Goal: Information Seeking & Learning: Learn about a topic

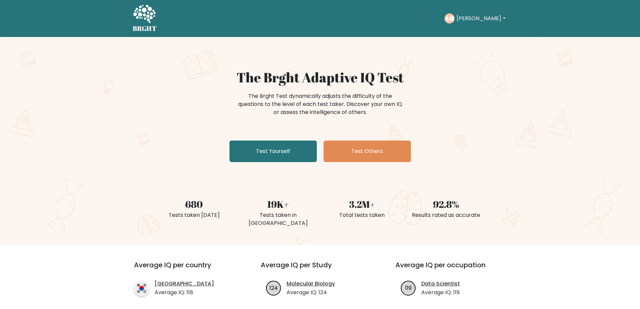
click at [144, 22] on icon at bounding box center [144, 14] width 23 height 20
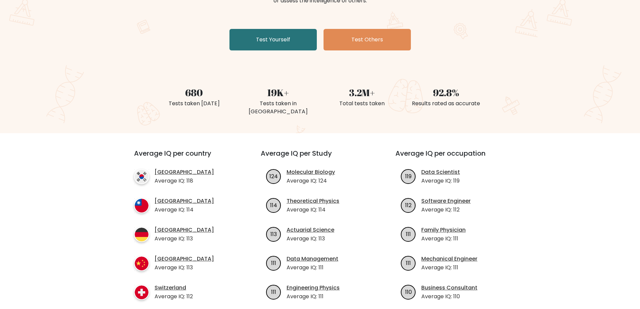
scroll to position [168, 0]
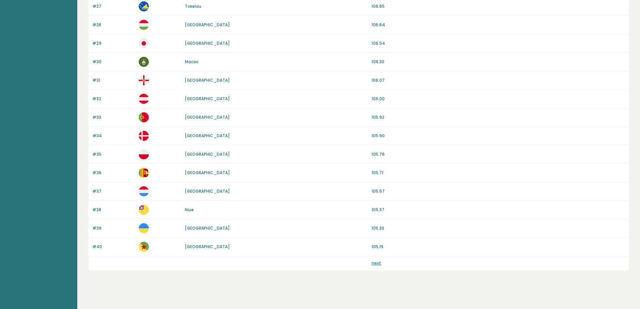
scroll to position [574, 0]
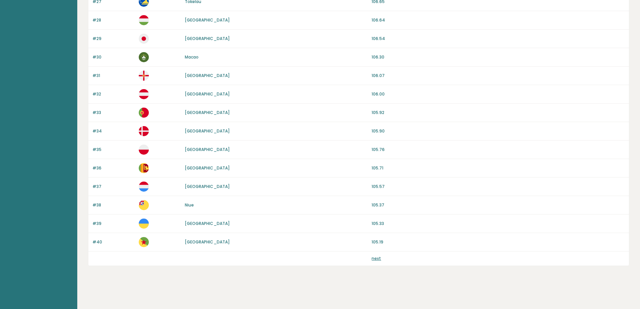
click at [372, 260] on link "next" at bounding box center [376, 258] width 9 height 6
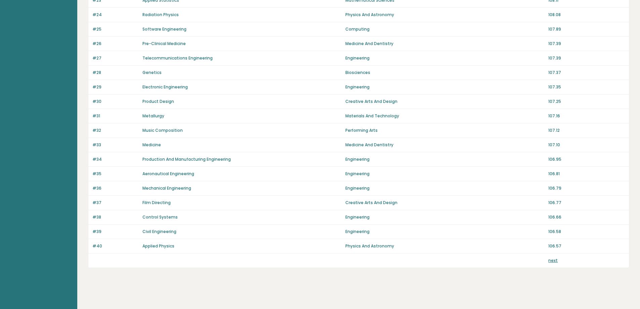
scroll to position [413, 0]
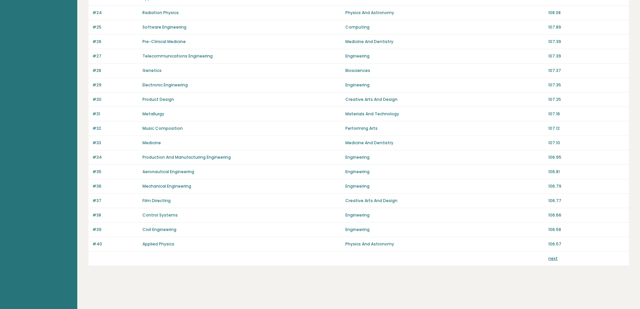
click at [551, 258] on link "next" at bounding box center [552, 258] width 9 height 6
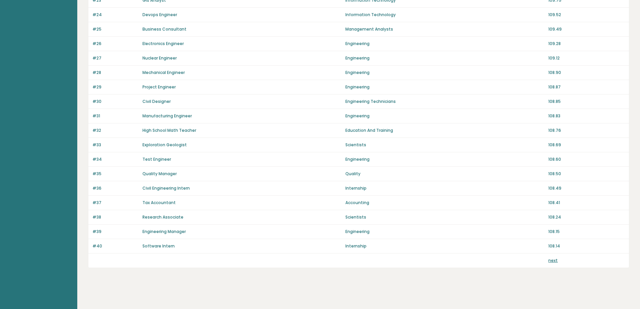
scroll to position [413, 0]
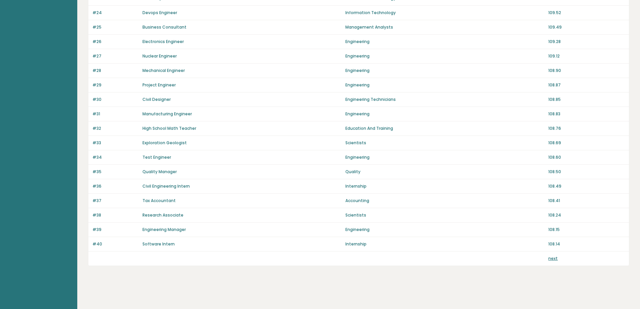
click at [555, 258] on link "next" at bounding box center [552, 258] width 9 height 6
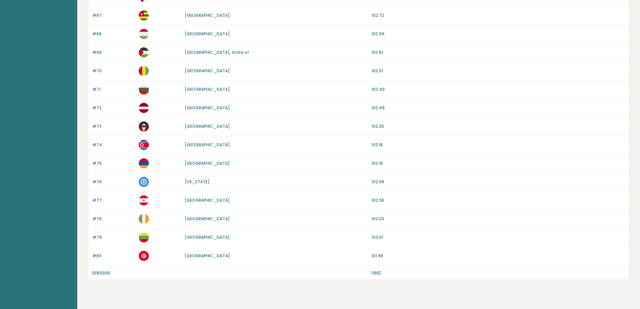
scroll to position [574, 0]
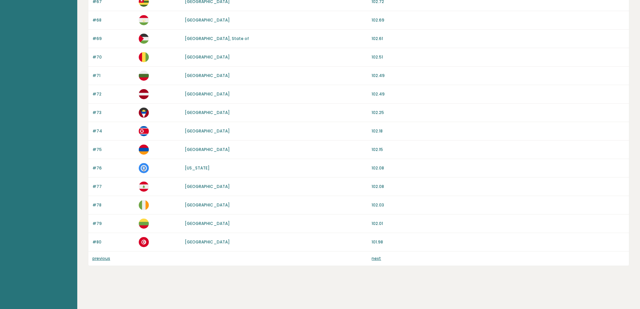
click at [377, 258] on link "next" at bounding box center [376, 258] width 9 height 6
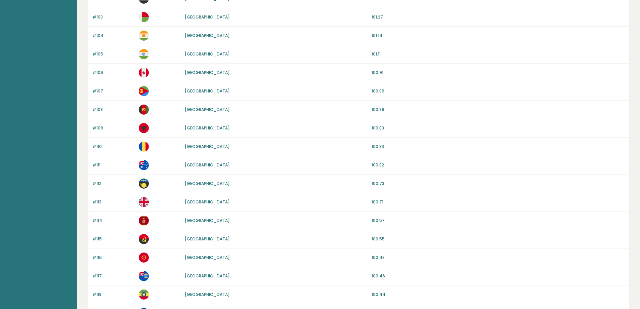
scroll to position [574, 0]
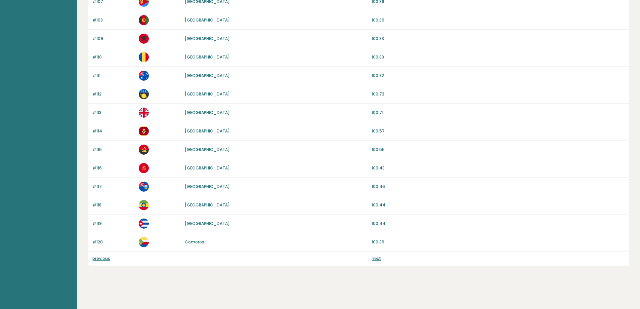
click at [379, 261] on p "next" at bounding box center [376, 258] width 9 height 6
click at [375, 258] on link "next" at bounding box center [376, 258] width 9 height 6
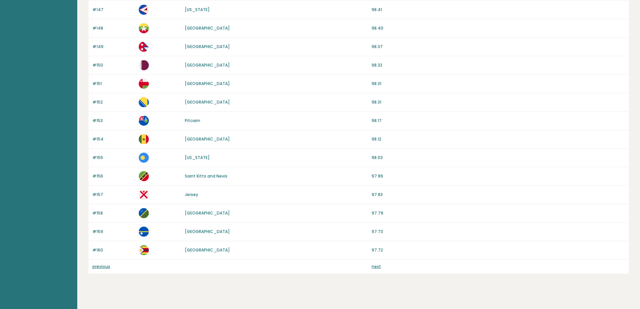
scroll to position [571, 0]
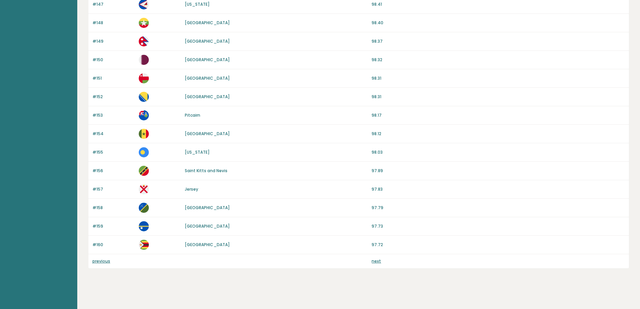
click at [377, 261] on link "next" at bounding box center [376, 261] width 9 height 6
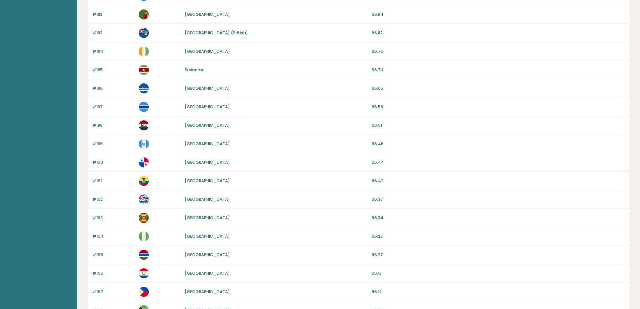
scroll to position [574, 0]
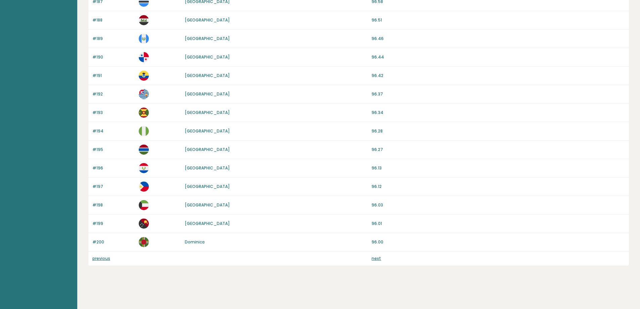
click at [377, 257] on link "next" at bounding box center [376, 258] width 9 height 6
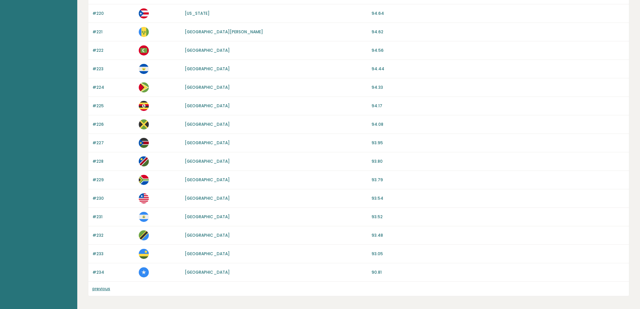
scroll to position [463, 0]
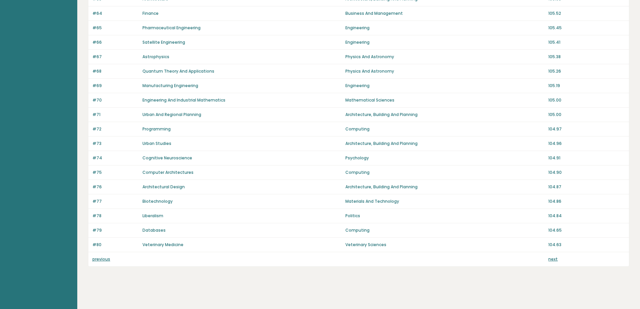
scroll to position [413, 0]
click at [553, 258] on link "next" at bounding box center [552, 258] width 9 height 6
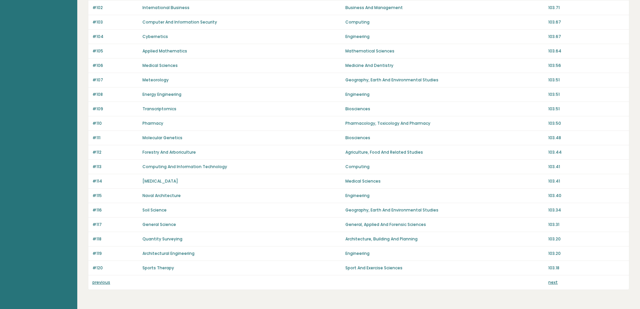
scroll to position [413, 0]
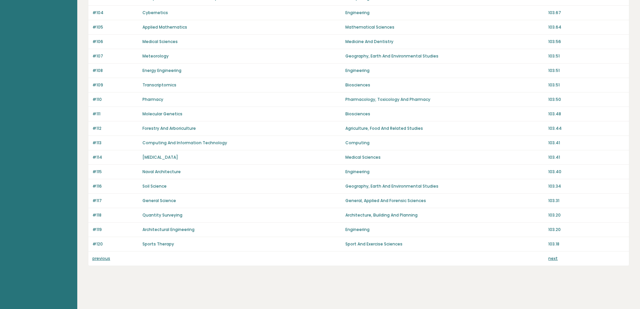
click at [553, 256] on link "next" at bounding box center [552, 258] width 9 height 6
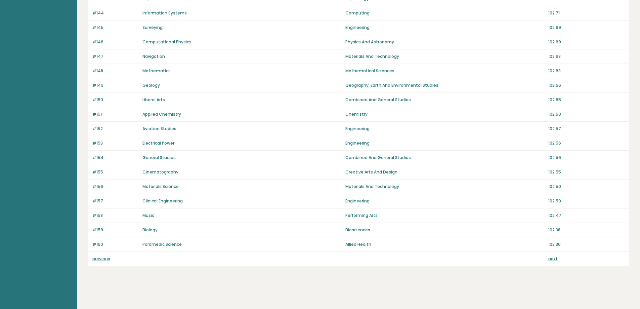
scroll to position [413, 0]
click at [553, 257] on link "next" at bounding box center [552, 258] width 9 height 6
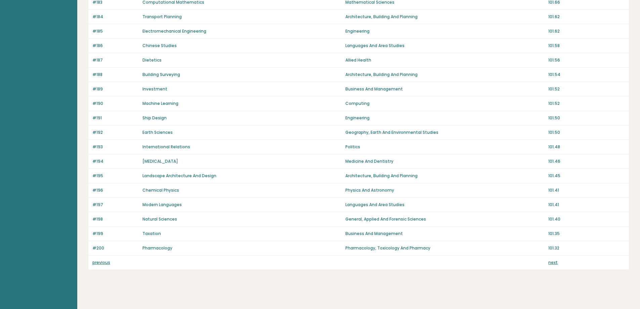
scroll to position [413, 0]
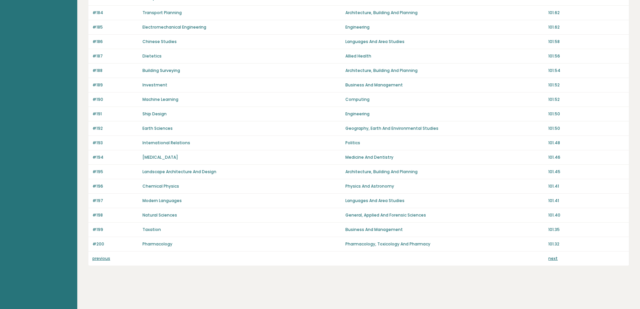
click at [552, 258] on link "next" at bounding box center [552, 258] width 9 height 6
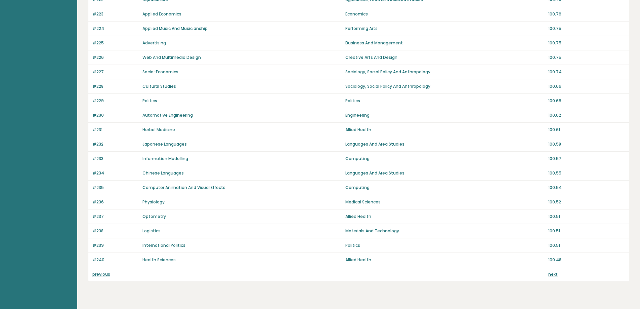
scroll to position [413, 0]
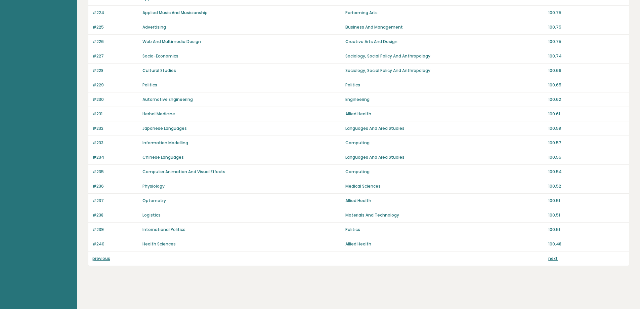
click at [552, 257] on link "next" at bounding box center [552, 258] width 9 height 6
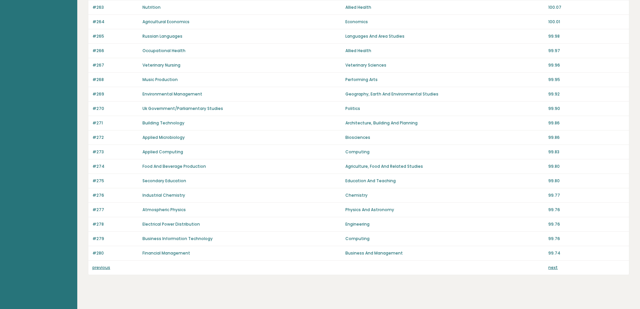
scroll to position [413, 0]
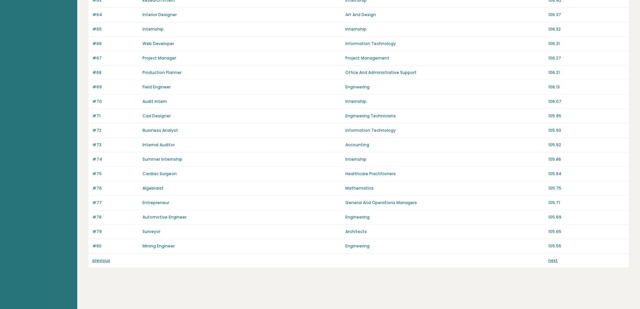
scroll to position [413, 0]
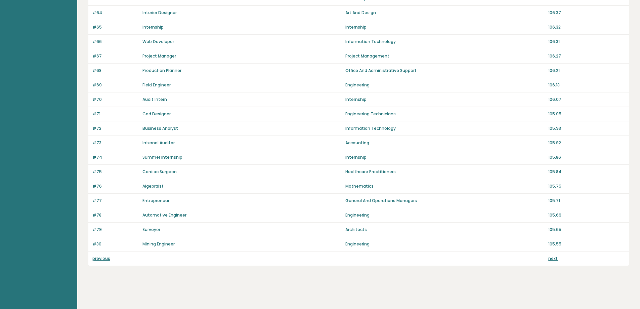
click at [554, 259] on link "next" at bounding box center [552, 258] width 9 height 6
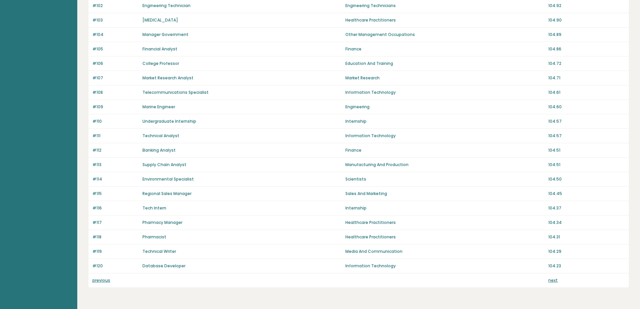
scroll to position [413, 0]
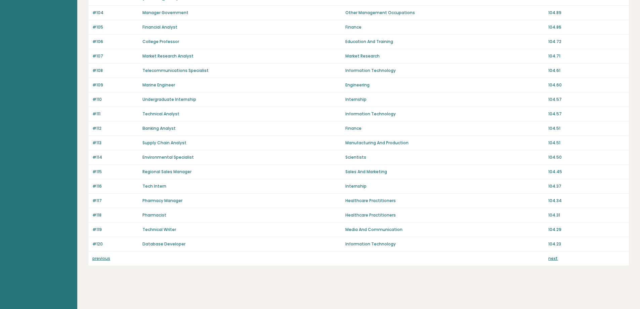
click at [553, 257] on link "next" at bounding box center [552, 258] width 9 height 6
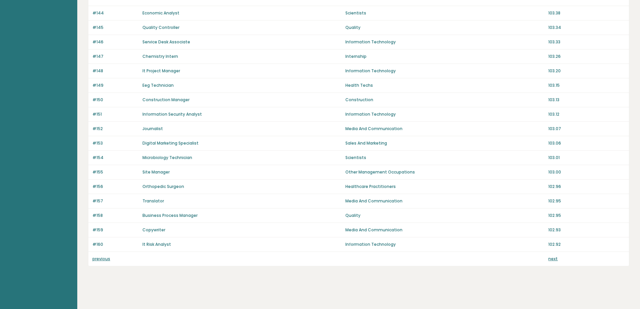
scroll to position [413, 0]
click at [552, 258] on link "next" at bounding box center [552, 258] width 9 height 6
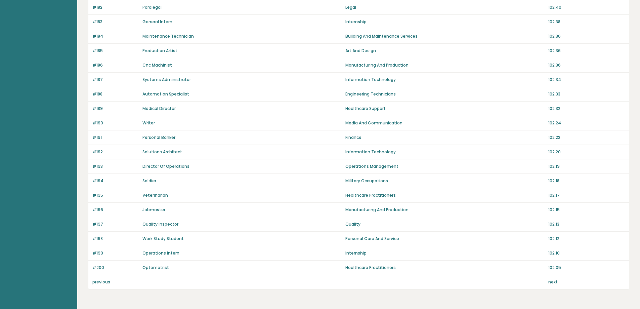
scroll to position [403, 0]
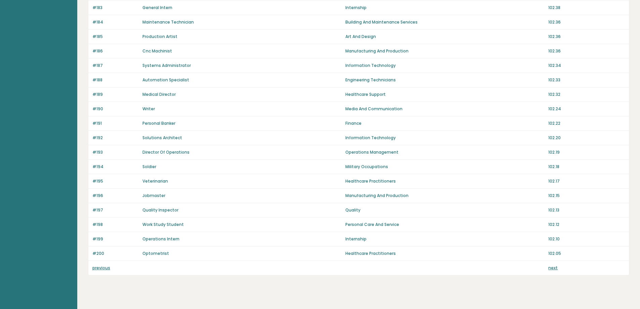
click at [553, 265] on link "next" at bounding box center [552, 268] width 9 height 6
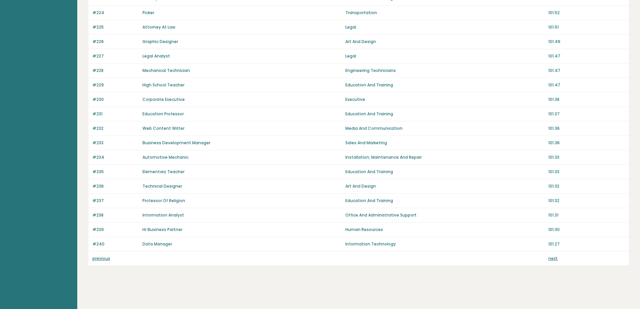
scroll to position [413, 0]
click at [555, 258] on link "next" at bounding box center [552, 258] width 9 height 6
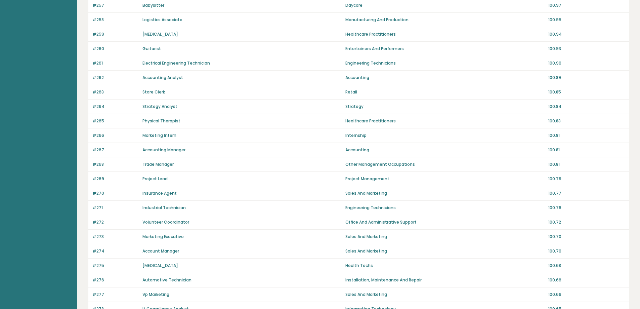
scroll to position [413, 0]
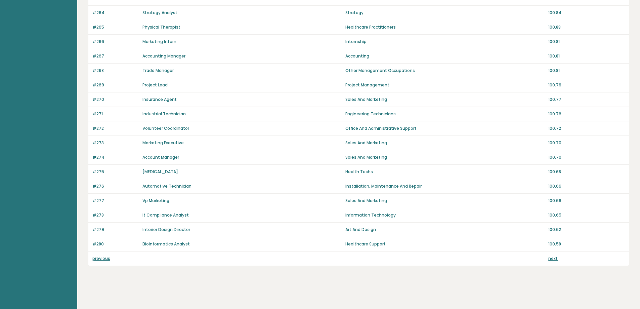
click at [552, 257] on link "next" at bounding box center [552, 258] width 9 height 6
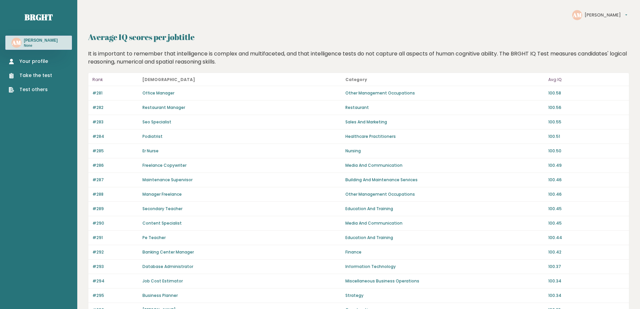
scroll to position [413, 0]
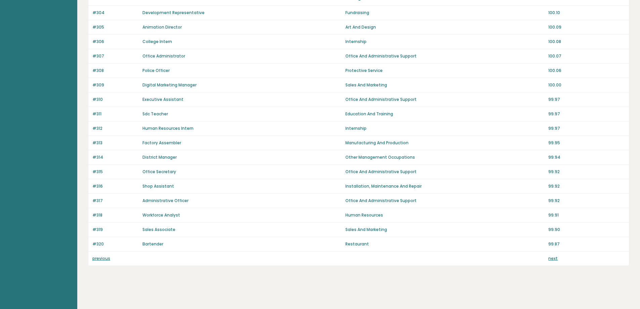
click at [551, 258] on link "next" at bounding box center [552, 258] width 9 height 6
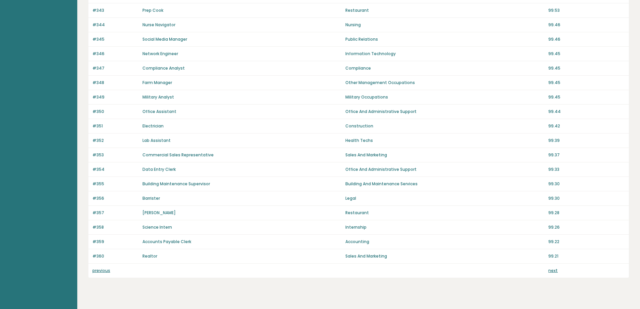
scroll to position [403, 0]
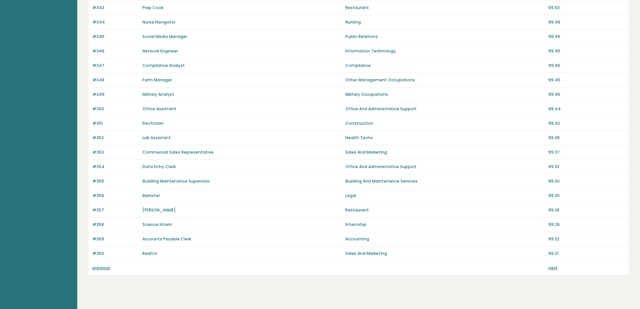
click at [553, 267] on link "next" at bounding box center [552, 268] width 9 height 6
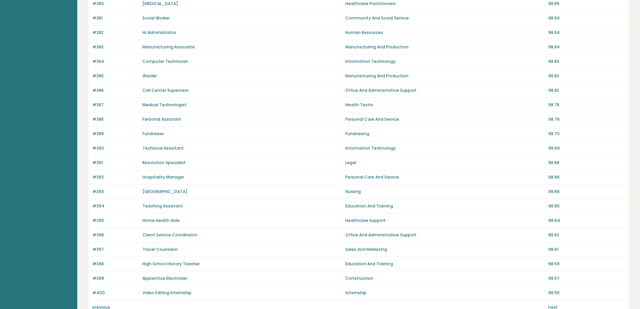
scroll to position [413, 0]
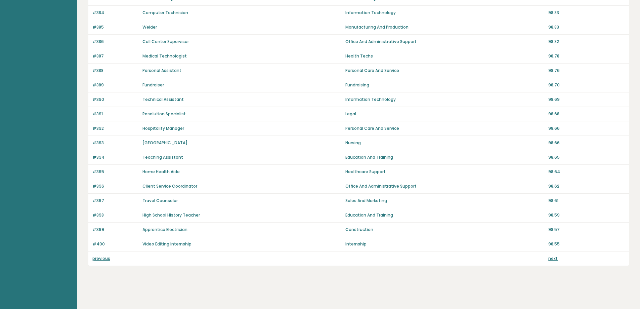
click at [551, 260] on link "next" at bounding box center [552, 258] width 9 height 6
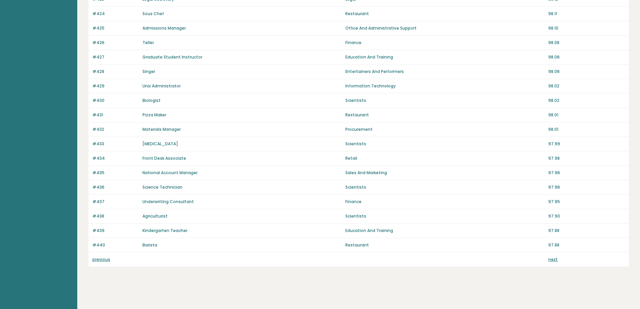
scroll to position [413, 0]
click at [551, 257] on link "next" at bounding box center [552, 258] width 9 height 6
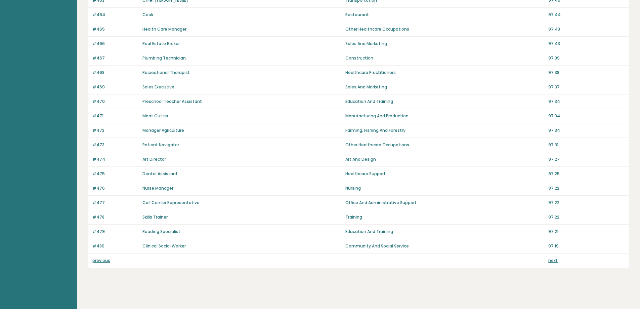
scroll to position [413, 0]
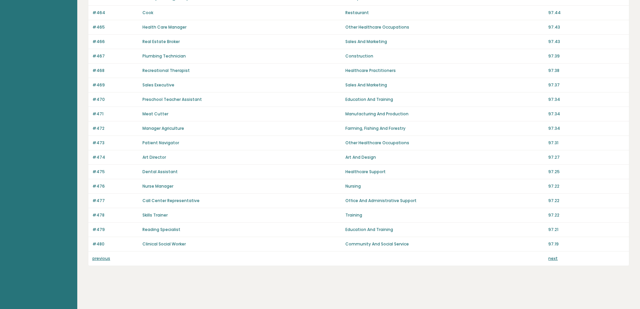
click at [554, 257] on link "next" at bounding box center [552, 258] width 9 height 6
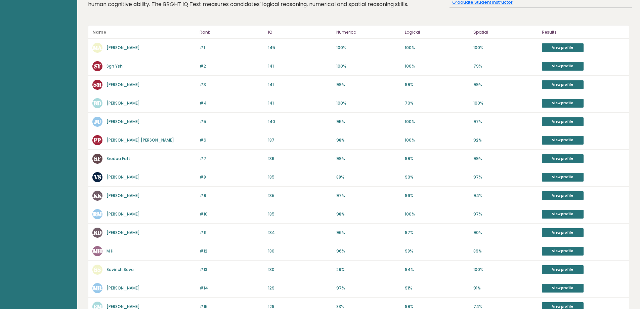
scroll to position [101, 0]
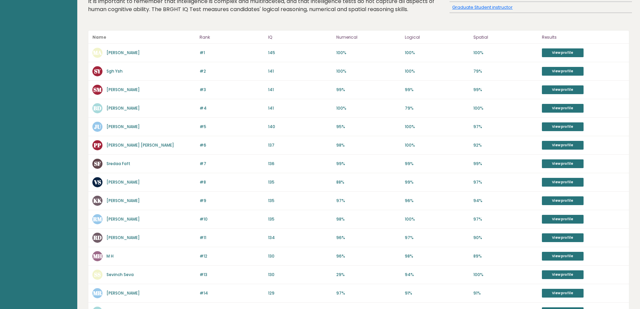
click at [120, 51] on link "Makar Arsenyan" at bounding box center [122, 53] width 33 height 6
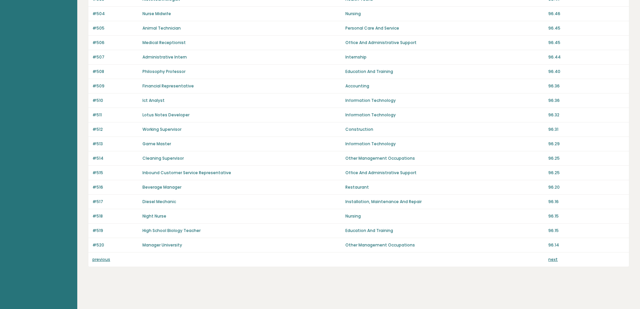
scroll to position [413, 0]
click at [553, 258] on link "next" at bounding box center [552, 258] width 9 height 6
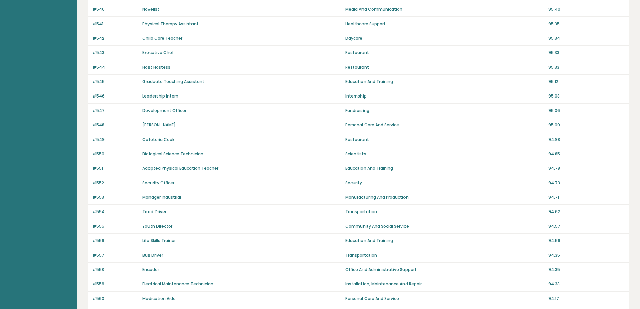
scroll to position [403, 0]
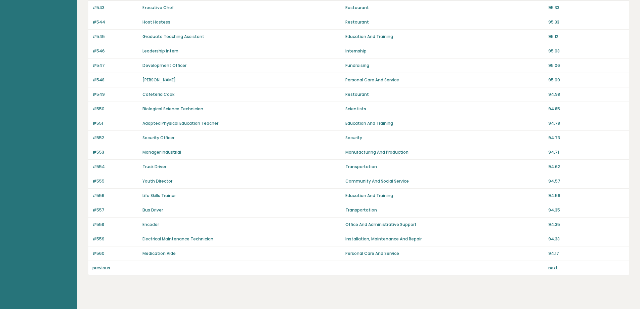
click at [551, 267] on link "next" at bounding box center [552, 268] width 9 height 6
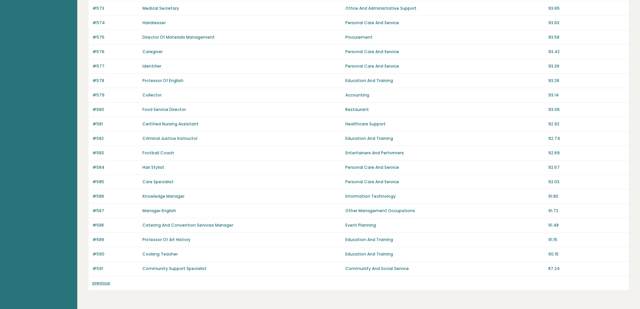
scroll to position [269, 0]
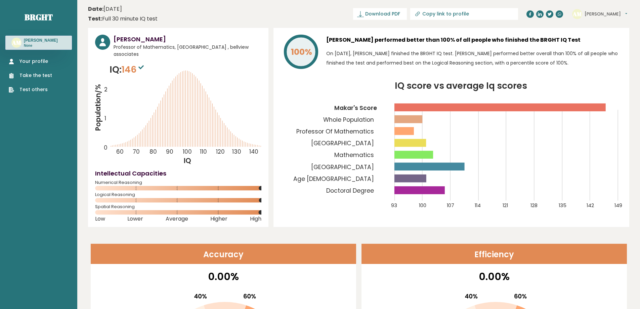
click at [42, 62] on link "Your profile" at bounding box center [30, 61] width 43 height 7
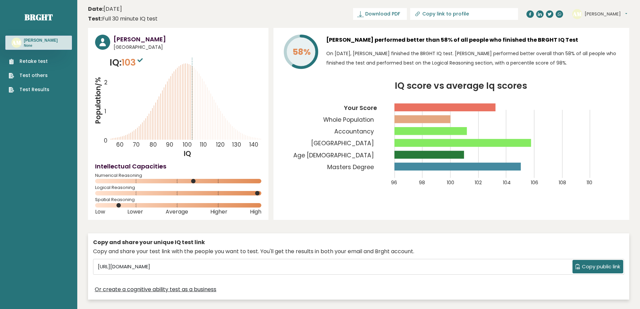
drag, startPoint x: 609, startPoint y: 12, endPoint x: 604, endPoint y: 13, distance: 5.3
click at [604, 13] on div "AM [PERSON_NAME] Dashboard Profile Settings Logout" at bounding box center [600, 13] width 57 height 13
click at [603, 13] on button "[PERSON_NAME]" at bounding box center [606, 14] width 43 height 7
click at [600, 36] on link "Profile" at bounding box center [602, 33] width 34 height 9
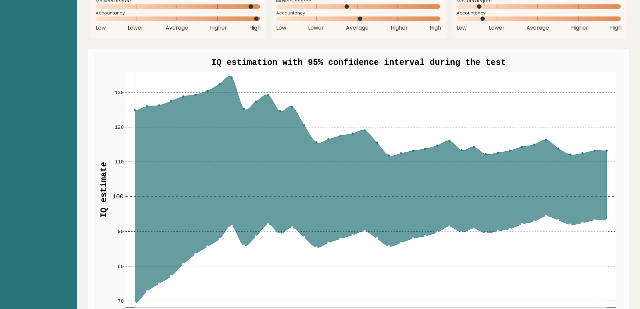
scroll to position [737, 0]
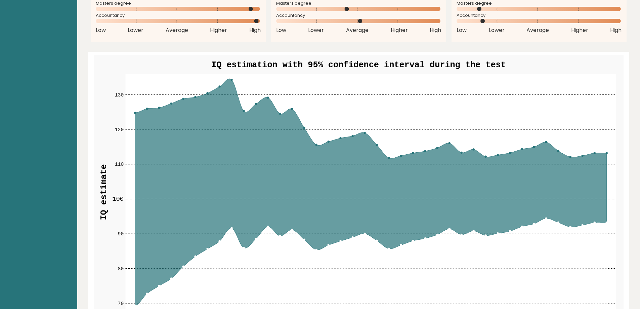
drag, startPoint x: 272, startPoint y: 100, endPoint x: 273, endPoint y: 105, distance: 5.2
click at [273, 105] on g "70 70 80 80 90 90 100 100 110 110 120 120 130 130 1 5 10 15 20 25 30 35 40" at bounding box center [364, 195] width 504 height 243
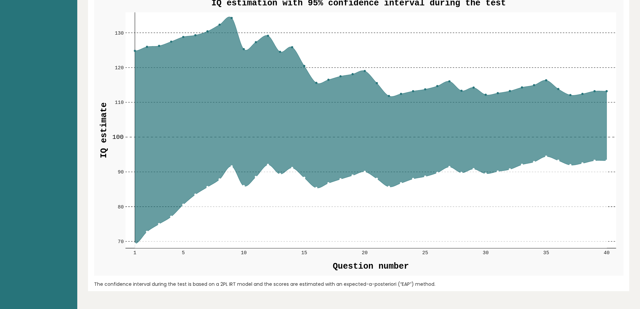
scroll to position [771, 0]
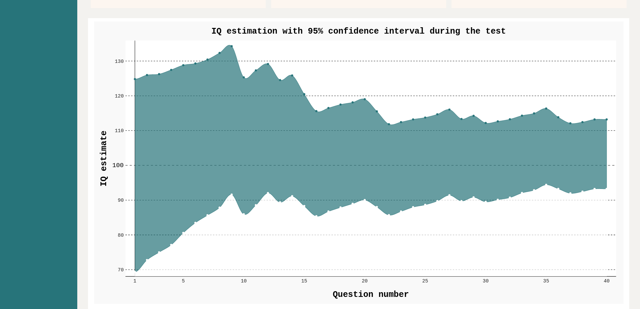
click at [607, 118] on rect at bounding box center [370, 159] width 491 height 236
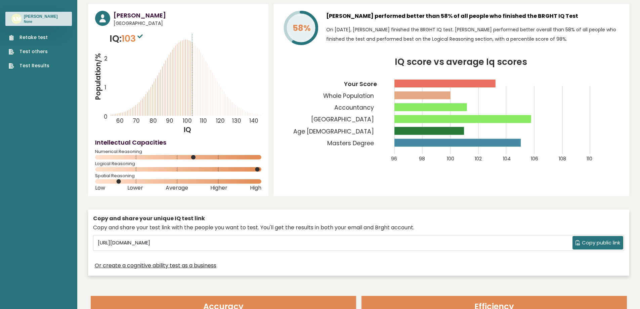
scroll to position [0, 0]
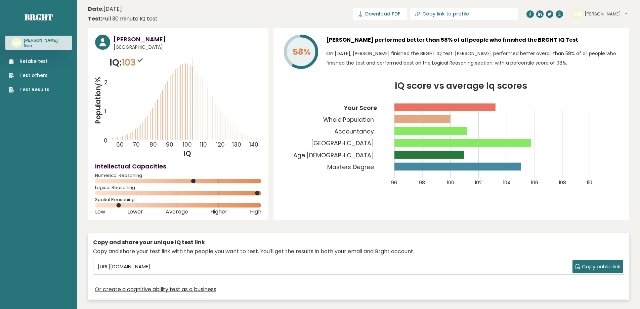
click at [607, 12] on div "AM Adam Dashboard Profile Settings Logout" at bounding box center [600, 13] width 57 height 13
click at [603, 17] on button "Adam" at bounding box center [606, 14] width 43 height 7
click at [598, 40] on link "Settings" at bounding box center [602, 43] width 34 height 9
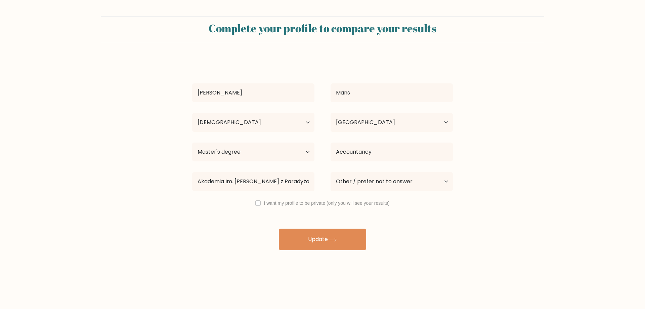
select select "35_44"
select select "PL"
select select "masters_degree"
select select "other"
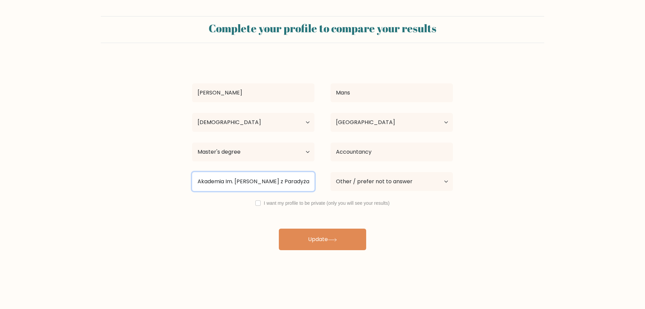
click at [282, 173] on input "Akademia Im. Jakuba z Paradyża W Gorzowie Wielkopolskim" at bounding box center [253, 181] width 122 height 19
drag, startPoint x: 226, startPoint y: 180, endPoint x: 354, endPoint y: 180, distance: 128.7
click at [354, 180] on div "Akademia Im. Jakuba z Paradyża W Gorzowie Wielkopolskim Current employment stat…" at bounding box center [322, 181] width 277 height 24
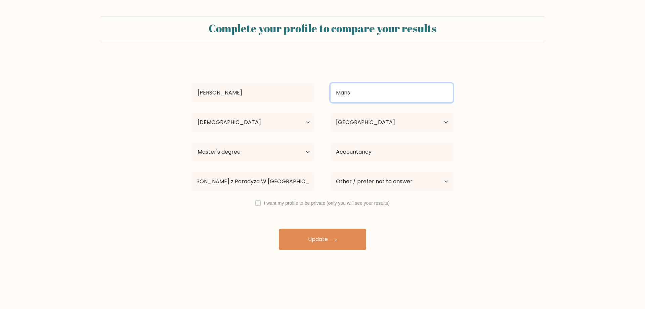
scroll to position [0, 0]
drag, startPoint x: 361, startPoint y: 92, endPoint x: 320, endPoint y: 93, distance: 41.0
click at [320, 93] on div "Adam Mans" at bounding box center [322, 93] width 277 height 24
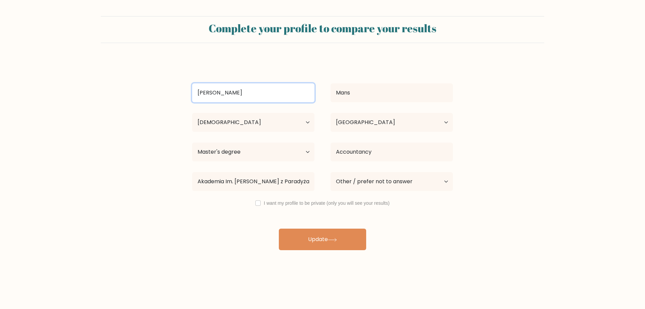
drag, startPoint x: 233, startPoint y: 89, endPoint x: 144, endPoint y: 73, distance: 90.9
click at [143, 75] on form "Complete your profile to compare your results Adam Mans Age Under 18 years old …" at bounding box center [322, 133] width 645 height 234
type input "Ard"
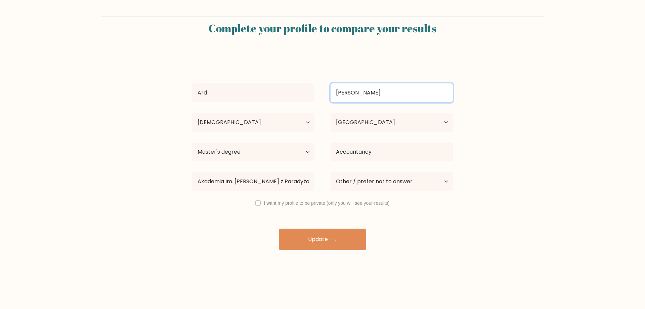
type input "Stan"
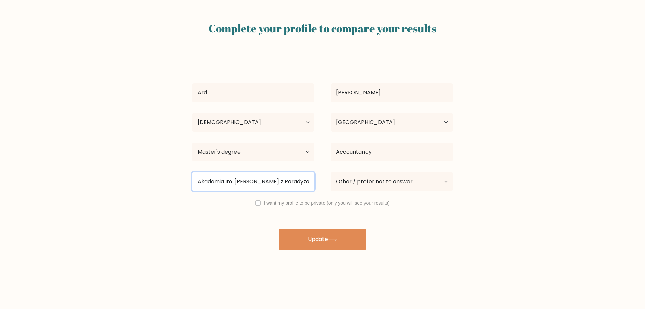
scroll to position [0, 50]
drag, startPoint x: 224, startPoint y: 179, endPoint x: 334, endPoint y: 181, distance: 109.5
click at [334, 181] on div "Akademia Im. Jakuba z Paradyża W Gorzowie Wielkopolskim Current employment stat…" at bounding box center [322, 181] width 277 height 24
type input "A"
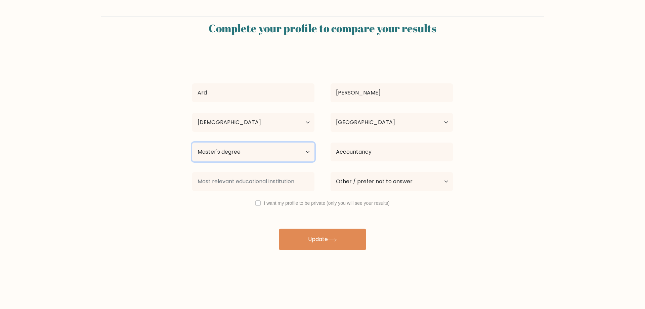
click at [303, 155] on select "Highest education level No schooling Primary Lower Secondary Upper Secondary Oc…" at bounding box center [253, 151] width 122 height 19
click at [303, 153] on select "Highest education level No schooling Primary Lower Secondary Upper Secondary Oc…" at bounding box center [253, 151] width 122 height 19
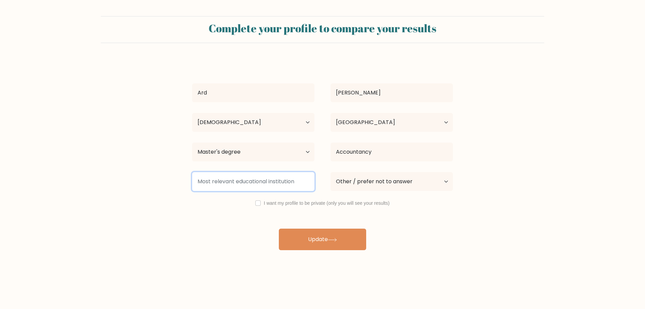
click at [257, 179] on input at bounding box center [253, 181] width 122 height 19
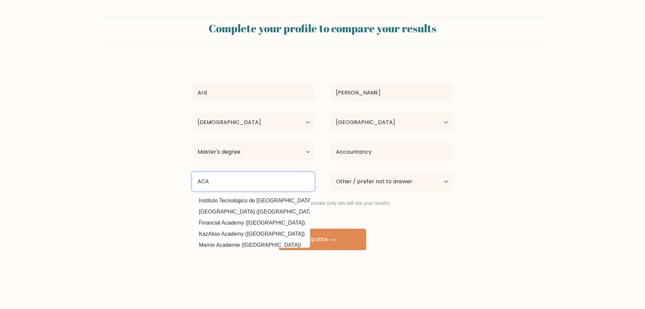
type input "ACA"
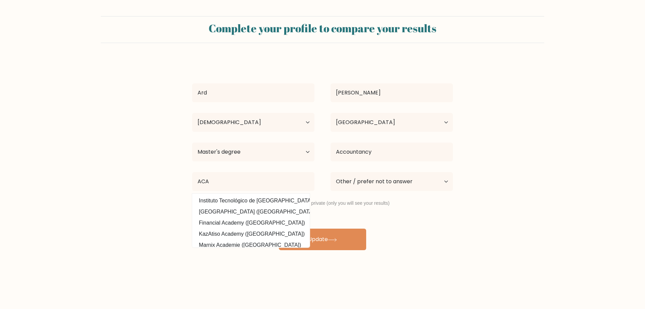
click at [179, 216] on form "Complete your profile to compare your results Ard Stan Age Under 18 years old 1…" at bounding box center [322, 133] width 645 height 234
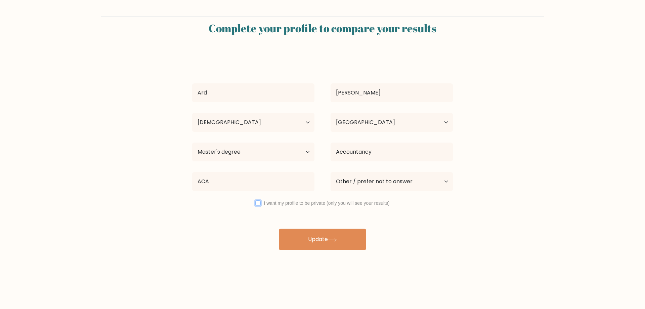
click at [256, 204] on input "checkbox" at bounding box center [257, 202] width 5 height 5
checkbox input "true"
click at [308, 234] on button "Update" at bounding box center [322, 238] width 87 height 21
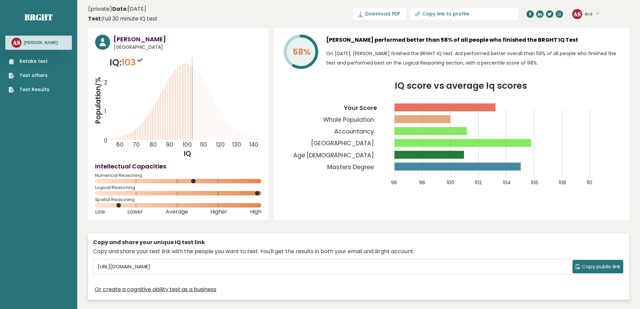
click at [34, 61] on link "Retake test" at bounding box center [29, 61] width 41 height 7
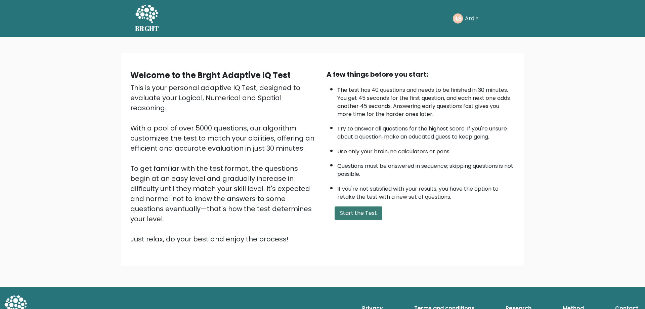
click at [345, 211] on button "Start the Test" at bounding box center [359, 212] width 48 height 13
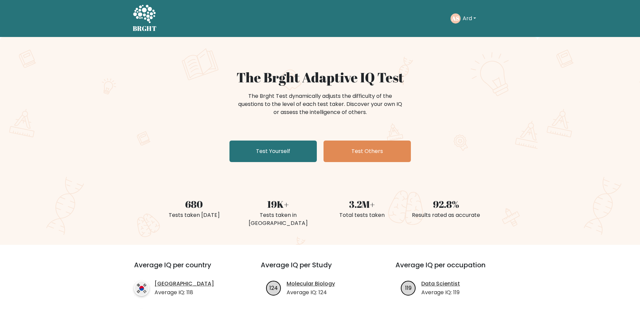
click at [476, 17] on button "Ard" at bounding box center [469, 18] width 17 height 9
click at [478, 53] on link "Settings" at bounding box center [477, 54] width 53 height 11
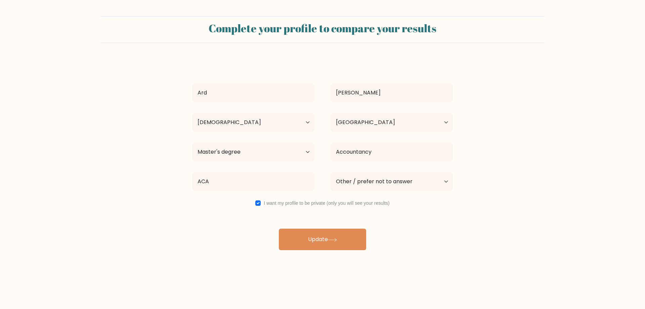
select select "35_44"
select select "PL"
select select "masters_degree"
select select "other"
click at [330, 239] on button "Update" at bounding box center [322, 238] width 87 height 21
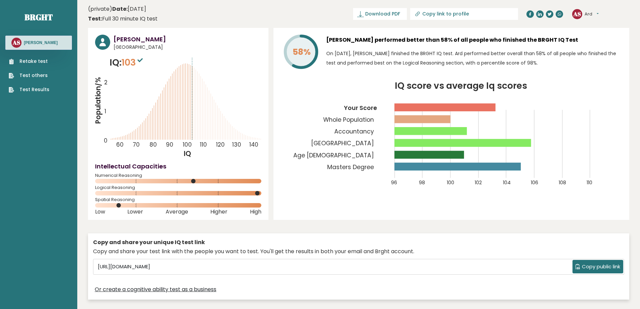
click at [588, 11] on button "Ard" at bounding box center [592, 14] width 14 height 7
click at [599, 24] on link "Dashboard" at bounding box center [602, 24] width 34 height 9
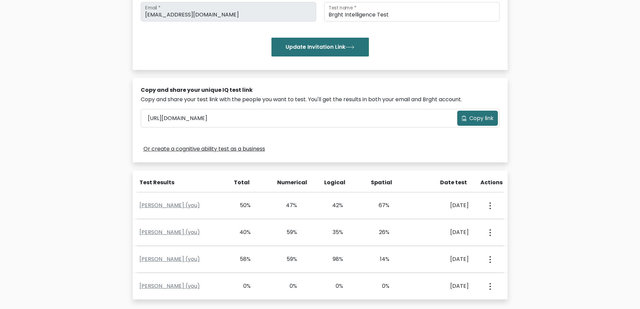
scroll to position [231, 0]
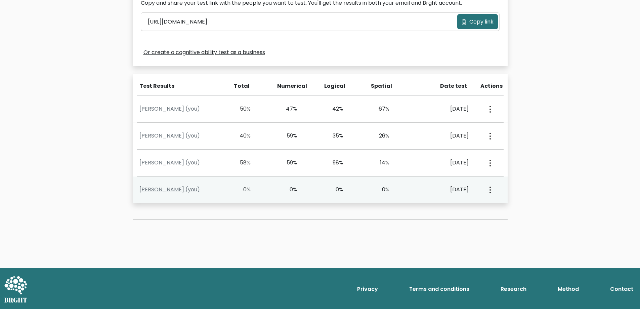
click at [489, 192] on button "button" at bounding box center [489, 189] width 5 height 21
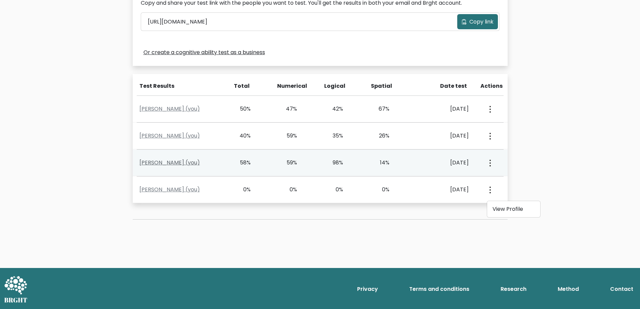
click at [148, 164] on link "Ard Stan (you)" at bounding box center [169, 163] width 60 height 8
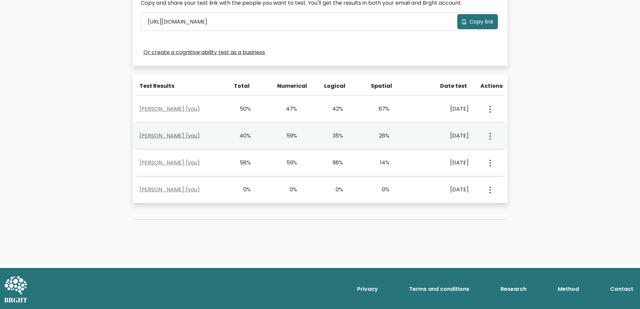
click at [154, 137] on link "Ard Stan (you)" at bounding box center [169, 136] width 60 height 8
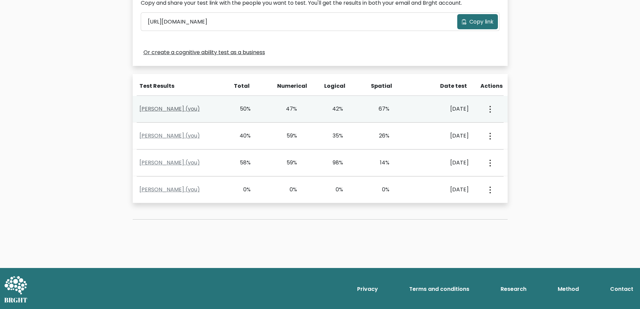
click at [171, 107] on link "Ard Stan (you)" at bounding box center [169, 109] width 60 height 8
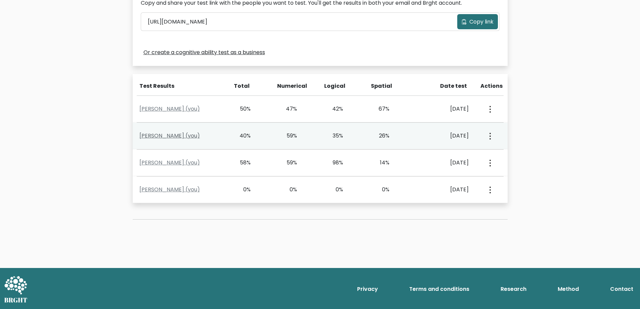
click at [152, 136] on link "Ard Stan (you)" at bounding box center [169, 136] width 60 height 8
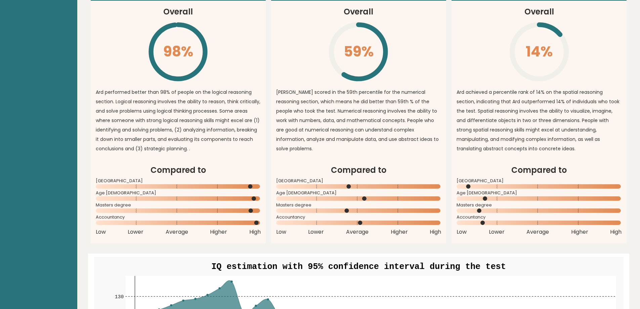
scroll to position [537, 0]
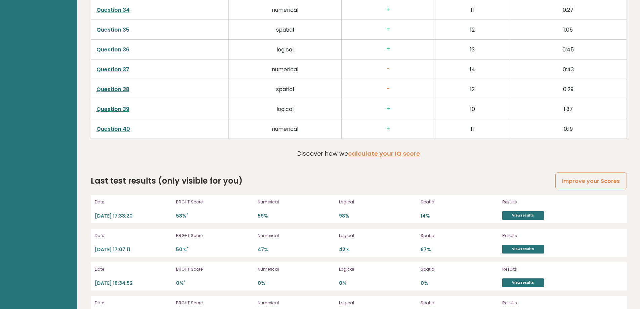
scroll to position [1819, 0]
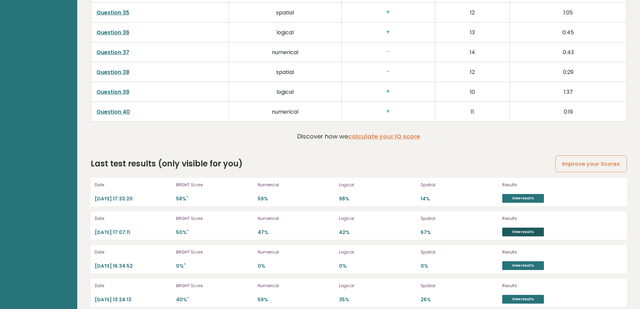
click at [519, 227] on link "View results" at bounding box center [523, 231] width 42 height 9
click at [521, 295] on link "View results" at bounding box center [523, 299] width 42 height 9
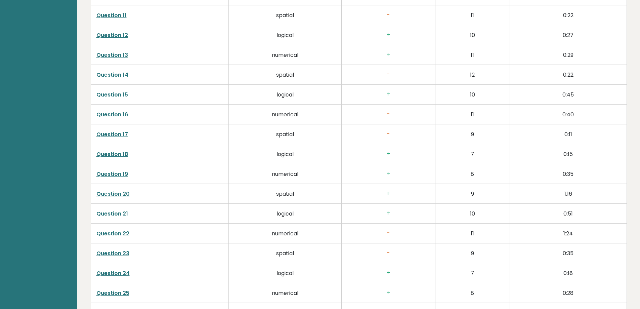
scroll to position [1282, 0]
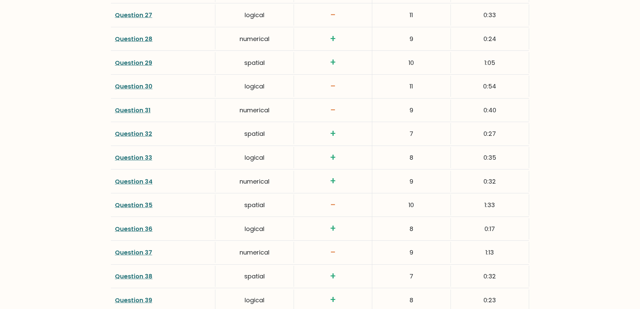
scroll to position [1706, 0]
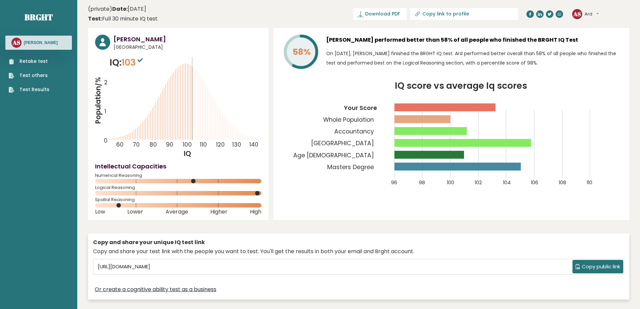
click at [585, 14] on button "Ard" at bounding box center [592, 14] width 14 height 7
click at [608, 28] on link "Dashboard" at bounding box center [602, 24] width 34 height 9
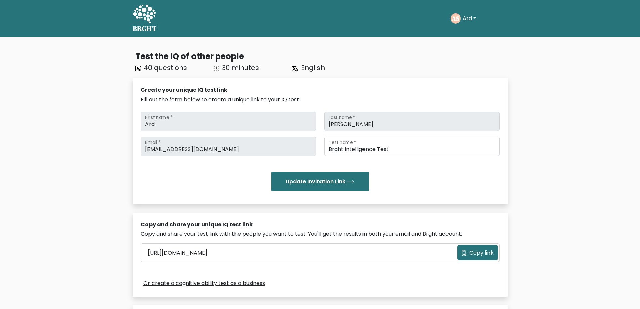
click at [468, 16] on button "Ard" at bounding box center [469, 18] width 17 height 9
click at [479, 45] on link "Profile" at bounding box center [477, 43] width 53 height 11
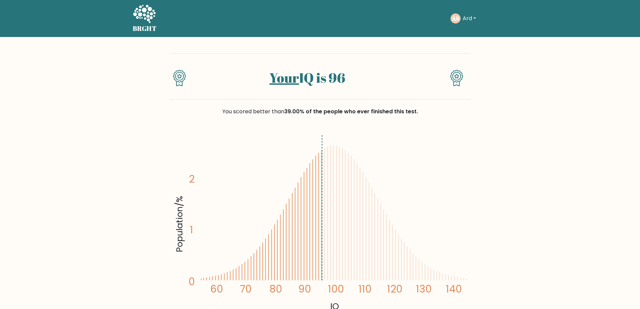
click at [143, 28] on h5 "BRGHT" at bounding box center [145, 29] width 24 height 8
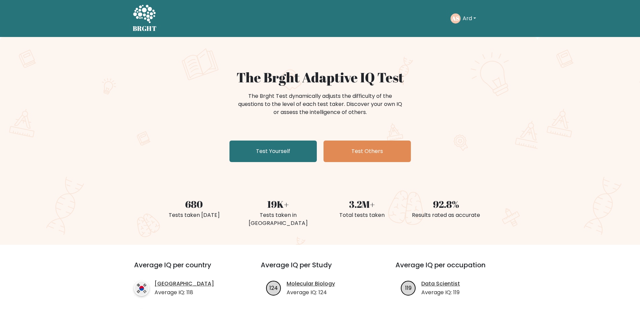
click at [133, 13] on icon at bounding box center [144, 14] width 23 height 20
click at [247, 155] on link "Test Yourself" at bounding box center [272, 150] width 87 height 21
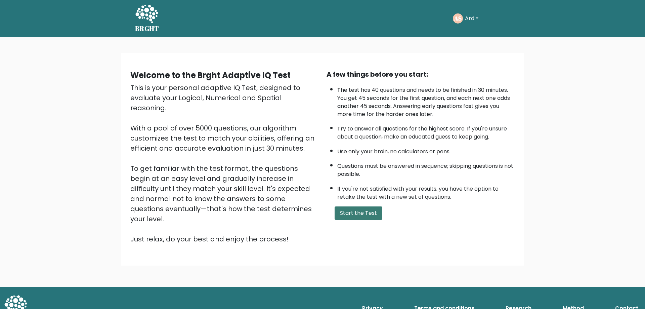
click at [356, 211] on button "Start the Test" at bounding box center [359, 212] width 48 height 13
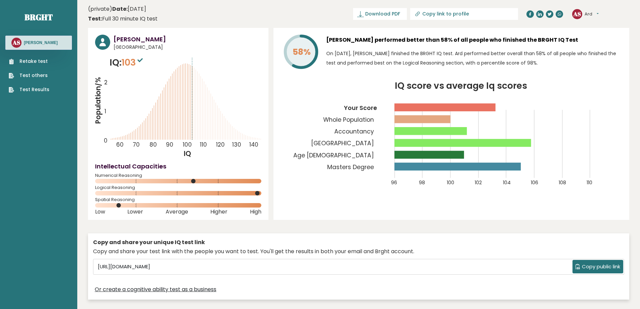
click at [38, 62] on link "Retake test" at bounding box center [29, 61] width 41 height 7
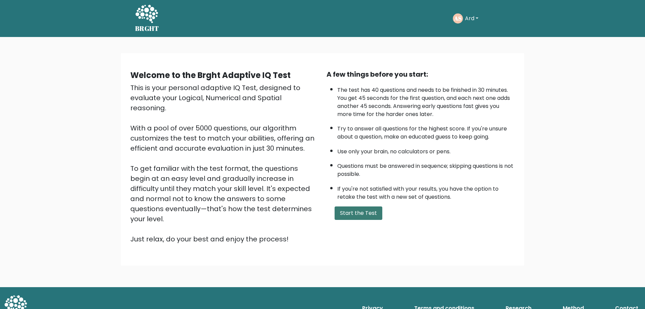
click at [375, 214] on button "Start the Test" at bounding box center [359, 212] width 48 height 13
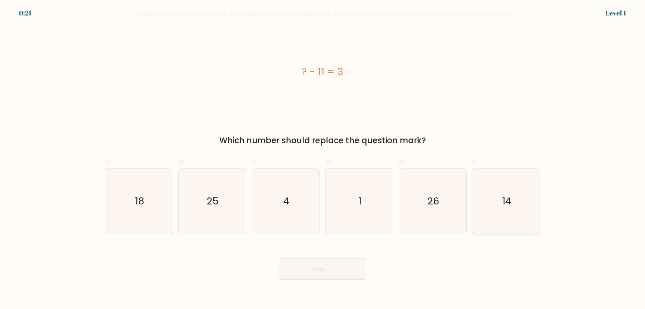
click at [493, 202] on icon "14" at bounding box center [506, 201] width 65 height 65
click at [323, 159] on input "f. 14" at bounding box center [322, 157] width 0 height 4
radio input "true"
click at [311, 264] on button "Next" at bounding box center [322, 268] width 87 height 21
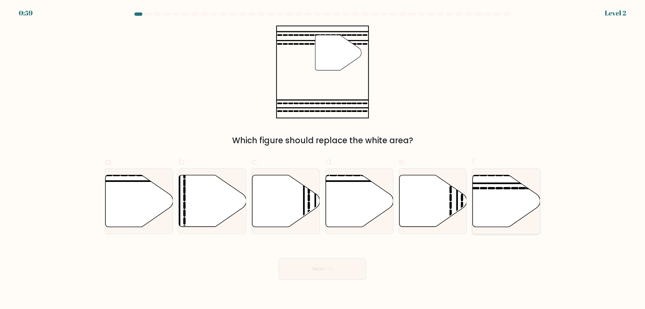
drag, startPoint x: 493, startPoint y: 194, endPoint x: 485, endPoint y: 203, distance: 11.7
click at [493, 195] on icon at bounding box center [507, 201] width 68 height 52
click at [323, 159] on input "f." at bounding box center [322, 157] width 0 height 4
radio input "true"
click at [322, 271] on button "Next" at bounding box center [322, 268] width 87 height 21
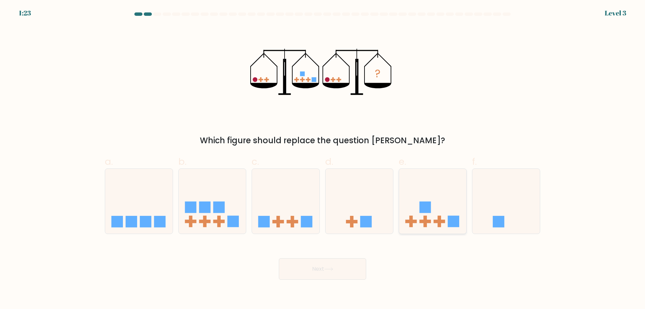
click at [434, 216] on icon at bounding box center [433, 201] width 68 height 56
click at [323, 159] on input "e." at bounding box center [322, 157] width 0 height 4
radio input "true"
click at [334, 273] on button "Next" at bounding box center [322, 268] width 87 height 21
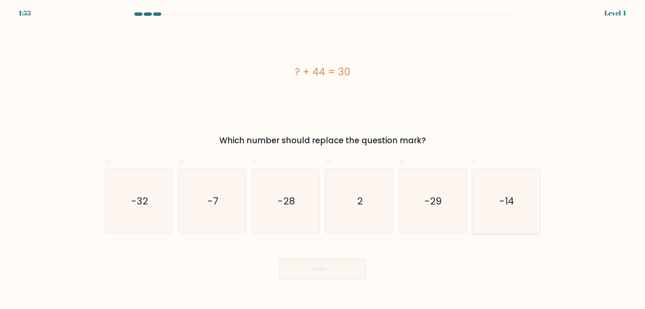
click at [516, 194] on icon "-14" at bounding box center [506, 201] width 65 height 65
click at [323, 159] on input "f. -14" at bounding box center [322, 157] width 0 height 4
radio input "true"
click at [341, 267] on button "Next" at bounding box center [322, 268] width 87 height 21
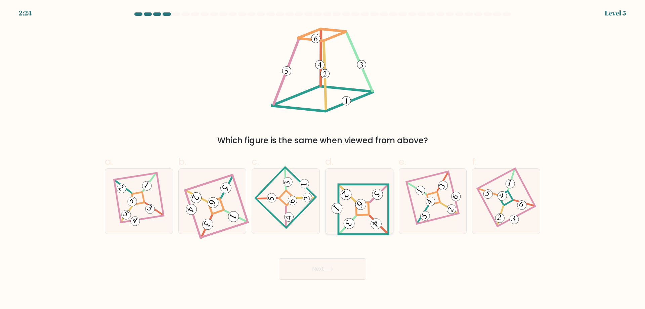
click at [363, 203] on 841 at bounding box center [360, 204] width 15 height 15
click at [323, 159] on input "d." at bounding box center [322, 157] width 0 height 4
radio input "true"
click at [332, 266] on button "Next" at bounding box center [322, 268] width 87 height 21
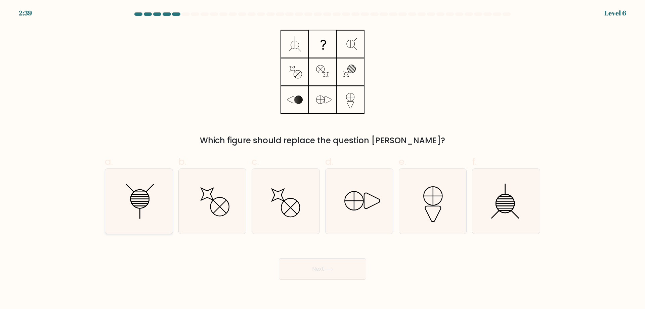
click at [139, 201] on line at bounding box center [140, 201] width 18 height 0
click at [322, 159] on input "a." at bounding box center [322, 157] width 0 height 4
radio input "true"
click at [346, 273] on button "Next" at bounding box center [322, 268] width 87 height 21
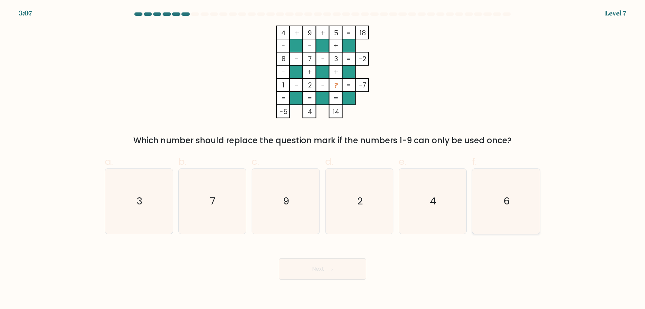
click at [508, 202] on text "6" at bounding box center [507, 200] width 6 height 13
click at [323, 159] on input "f. 6" at bounding box center [322, 157] width 0 height 4
radio input "true"
click at [340, 269] on button "Next" at bounding box center [322, 268] width 87 height 21
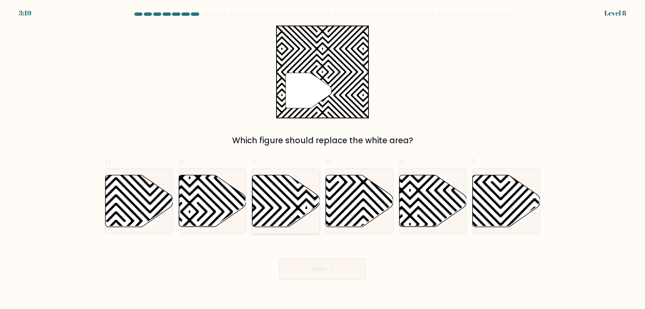
click at [270, 206] on icon at bounding box center [307, 174] width 136 height 136
click at [322, 159] on input "c." at bounding box center [322, 157] width 0 height 4
radio input "true"
click at [326, 266] on button "Next" at bounding box center [322, 268] width 87 height 21
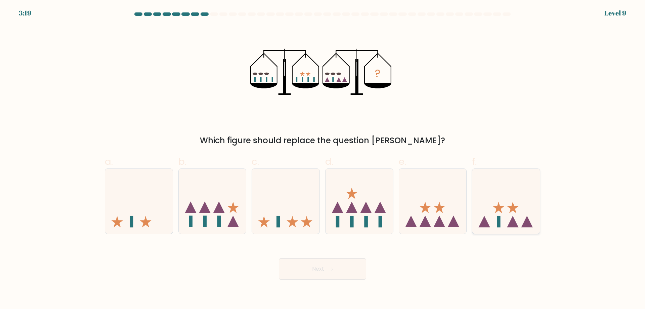
click at [519, 221] on icon at bounding box center [506, 201] width 68 height 56
click at [323, 159] on input "f." at bounding box center [322, 157] width 0 height 4
radio input "true"
click at [346, 268] on button "Next" at bounding box center [322, 268] width 87 height 21
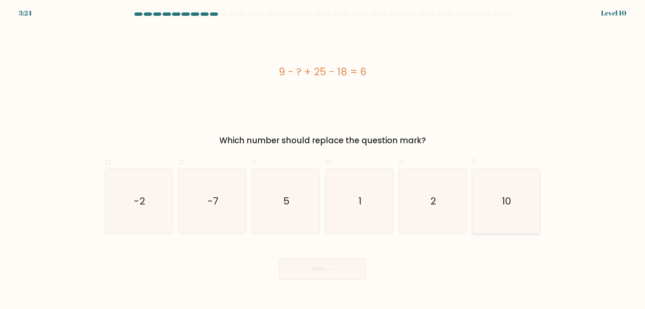
click at [504, 184] on icon "10" at bounding box center [506, 201] width 65 height 65
click at [323, 159] on input "f. 10" at bounding box center [322, 157] width 0 height 4
radio input "true"
click at [320, 274] on button "Next" at bounding box center [322, 268] width 87 height 21
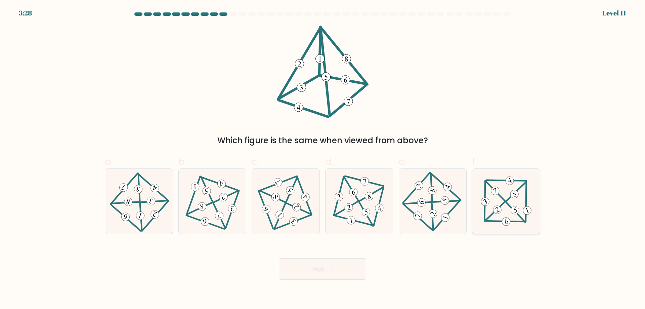
click at [515, 176] on icon at bounding box center [506, 201] width 53 height 52
click at [323, 159] on input "f." at bounding box center [322, 157] width 0 height 4
radio input "true"
click at [327, 272] on button "Next" at bounding box center [322, 268] width 87 height 21
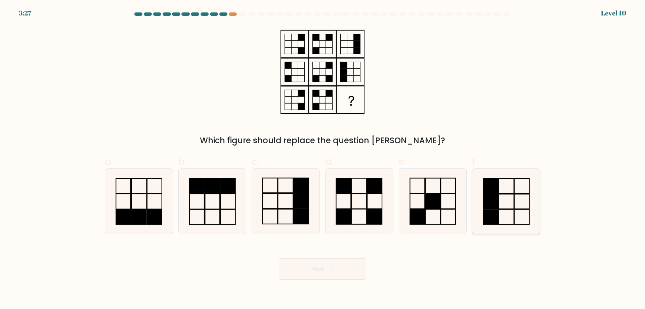
click at [491, 191] on rect at bounding box center [490, 185] width 15 height 15
click at [323, 159] on input "f." at bounding box center [322, 157] width 0 height 4
radio input "true"
click at [301, 218] on rect at bounding box center [300, 216] width 15 height 15
click at [322, 159] on input "c." at bounding box center [322, 157] width 0 height 4
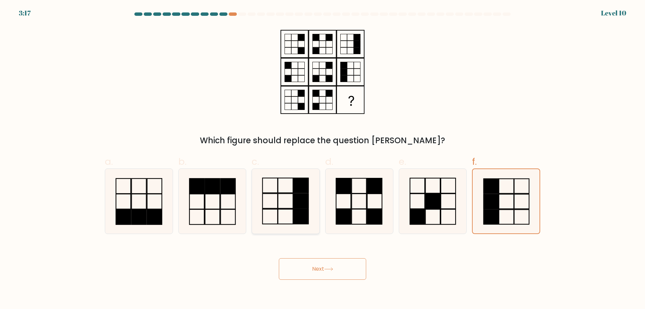
radio input "true"
click at [333, 266] on button "Next" at bounding box center [322, 268] width 87 height 21
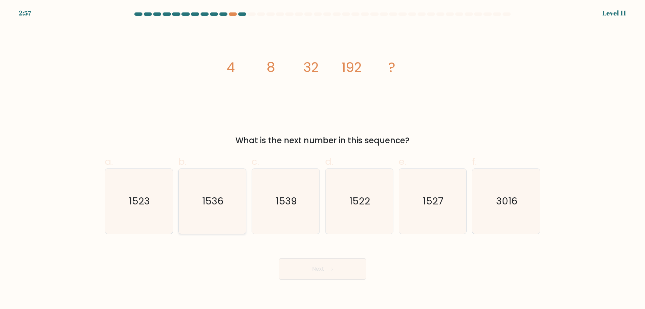
click at [234, 197] on icon "1536" at bounding box center [212, 201] width 65 height 65
click at [322, 159] on input "b. 1536" at bounding box center [322, 157] width 0 height 4
radio input "true"
click at [325, 266] on button "Next" at bounding box center [322, 268] width 87 height 21
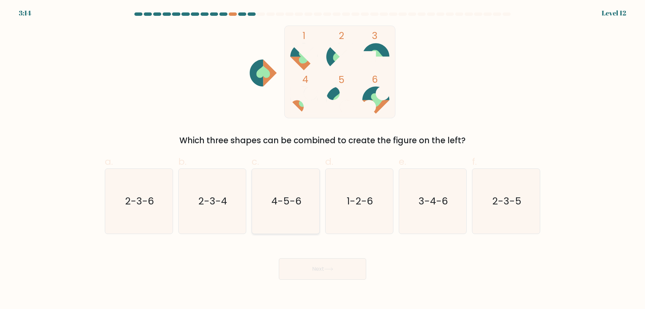
click at [300, 193] on icon "4-5-6" at bounding box center [285, 201] width 65 height 65
click at [322, 159] on input "c. 4-5-6" at bounding box center [322, 157] width 0 height 4
radio input "true"
click at [319, 269] on button "Next" at bounding box center [322, 268] width 87 height 21
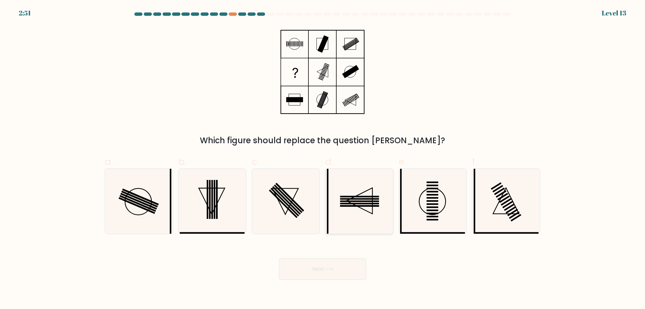
click at [365, 201] on rect at bounding box center [359, 201] width 39 height 2
click at [323, 159] on input "d." at bounding box center [322, 157] width 0 height 4
radio input "true"
click at [339, 267] on button "Next" at bounding box center [322, 268] width 87 height 21
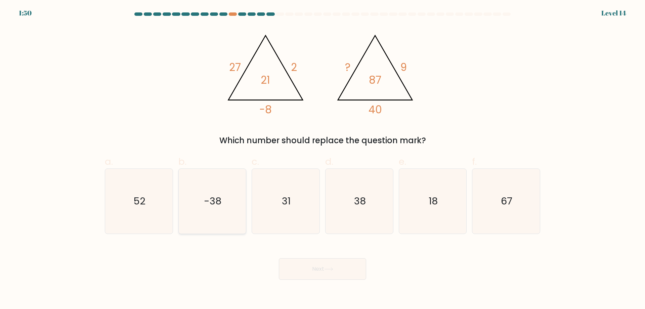
click at [219, 210] on icon "-38" at bounding box center [212, 201] width 65 height 65
click at [322, 159] on input "b. -38" at bounding box center [322, 157] width 0 height 4
radio input "true"
click at [329, 268] on icon at bounding box center [328, 269] width 9 height 4
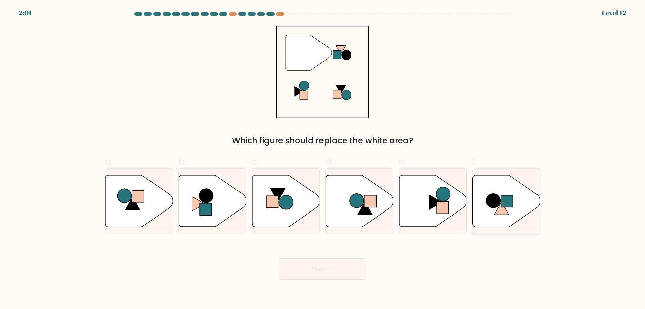
click at [515, 199] on icon at bounding box center [507, 201] width 68 height 52
click at [323, 159] on input "f." at bounding box center [322, 157] width 0 height 4
radio input "true"
click at [338, 267] on button "Next" at bounding box center [322, 268] width 87 height 21
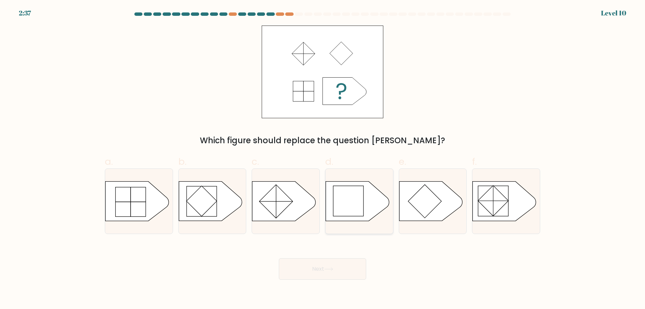
click at [357, 195] on rect at bounding box center [348, 201] width 30 height 30
click at [323, 159] on input "d." at bounding box center [322, 157] width 0 height 4
radio input "true"
click at [324, 272] on button "Next" at bounding box center [322, 268] width 87 height 21
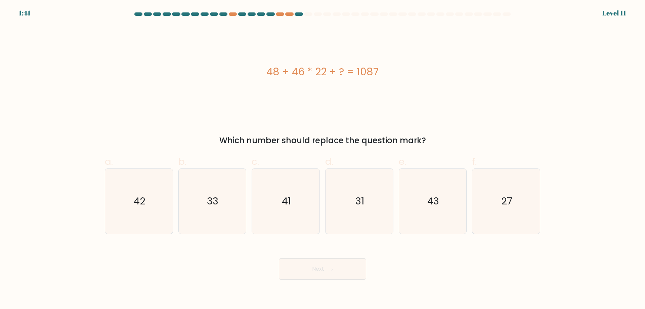
drag, startPoint x: 211, startPoint y: 204, endPoint x: 310, endPoint y: 269, distance: 118.9
click at [214, 204] on text "33" at bounding box center [212, 200] width 11 height 13
click at [322, 159] on input "b. 33" at bounding box center [322, 157] width 0 height 4
radio input "true"
click at [328, 267] on button "Next" at bounding box center [322, 268] width 87 height 21
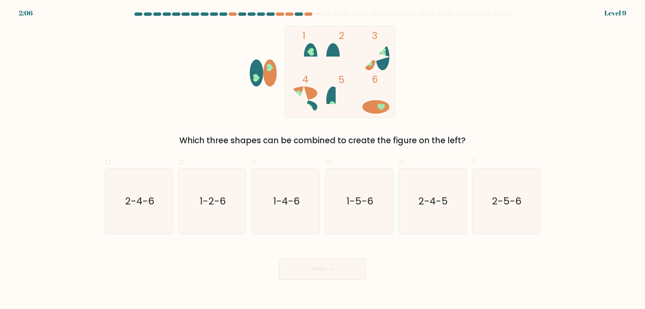
click at [378, 107] on ellipse at bounding box center [375, 106] width 27 height 13
click at [219, 194] on icon "1-2-6" at bounding box center [212, 201] width 65 height 65
click at [322, 159] on input "b. 1-2-6" at bounding box center [322, 157] width 0 height 4
radio input "true"
click at [308, 272] on button "Next" at bounding box center [322, 268] width 87 height 21
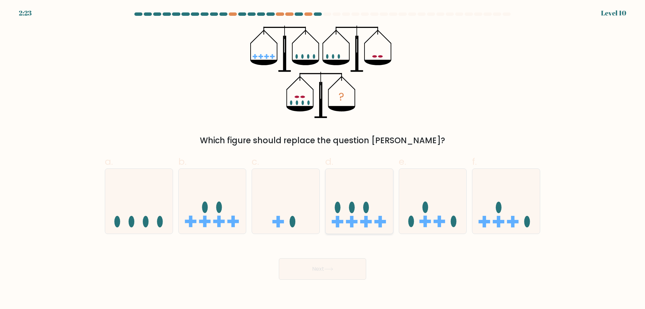
click at [364, 221] on rect at bounding box center [365, 221] width 11 height 3
click at [323, 159] on input "d." at bounding box center [322, 157] width 0 height 4
radio input "true"
click at [331, 270] on icon at bounding box center [328, 269] width 9 height 4
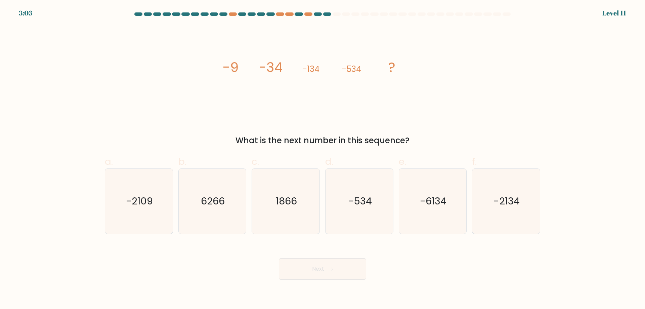
click at [401, 236] on form at bounding box center [322, 145] width 645 height 267
click at [373, 217] on icon "-534" at bounding box center [359, 201] width 65 height 65
click at [323, 159] on input "d. -534" at bounding box center [322, 157] width 0 height 4
radio input "true"
click at [336, 266] on button "Next" at bounding box center [322, 268] width 87 height 21
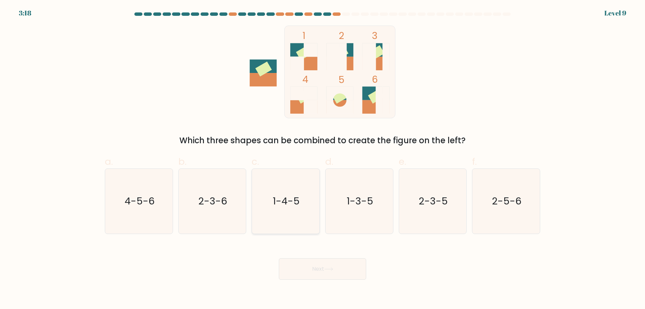
click at [286, 213] on icon "1-4-5" at bounding box center [285, 201] width 65 height 65
click at [322, 159] on input "c. 1-4-5" at bounding box center [322, 157] width 0 height 4
radio input "true"
click at [367, 201] on text "1-3-5" at bounding box center [360, 200] width 27 height 13
click at [323, 159] on input "d. 1-3-5" at bounding box center [322, 157] width 0 height 4
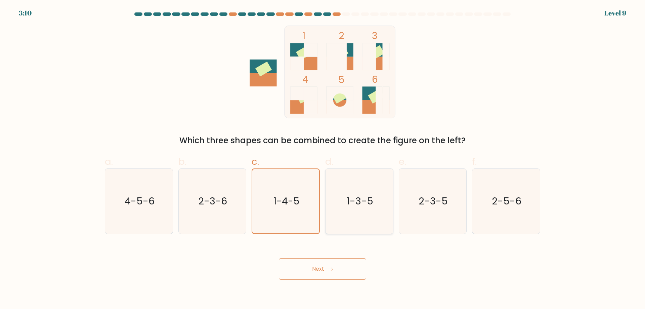
radio input "true"
click at [343, 266] on button "Next" at bounding box center [322, 268] width 87 height 21
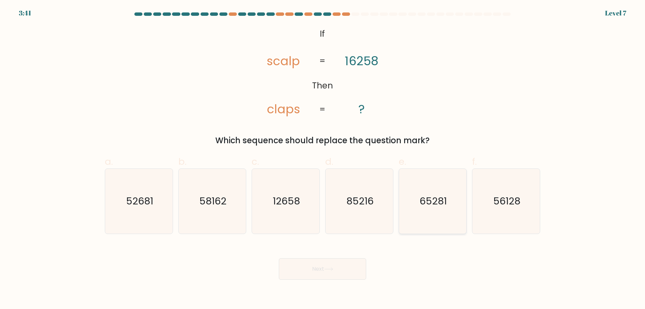
click at [407, 202] on icon "65281" at bounding box center [432, 201] width 65 height 65
click at [323, 159] on input "e. 65281" at bounding box center [322, 157] width 0 height 4
radio input "true"
click at [348, 266] on button "Next" at bounding box center [322, 268] width 87 height 21
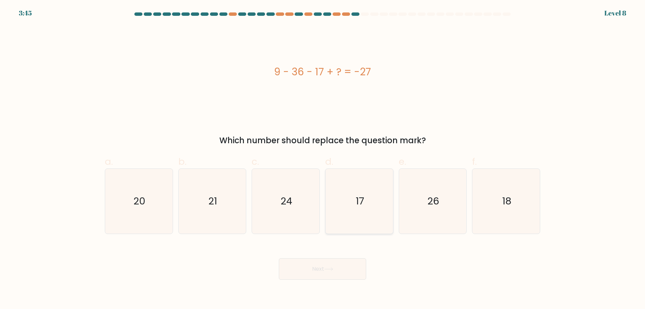
click at [363, 198] on text "17" at bounding box center [360, 200] width 8 height 13
click at [323, 159] on input "d. 17" at bounding box center [322, 157] width 0 height 4
radio input "true"
click at [332, 268] on icon at bounding box center [328, 269] width 9 height 4
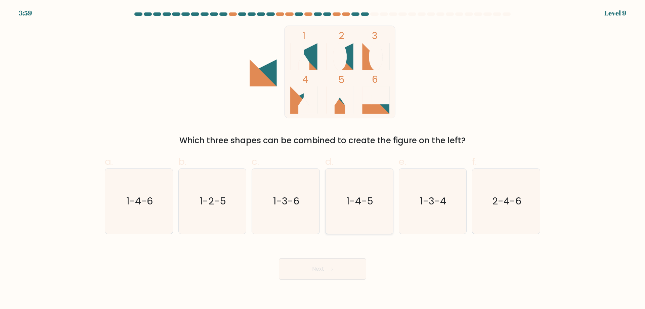
click at [369, 196] on text "1-4-5" at bounding box center [359, 200] width 27 height 13
click at [323, 159] on input "d. 1-4-5" at bounding box center [322, 157] width 0 height 4
radio input "true"
click at [349, 273] on button "Next" at bounding box center [322, 268] width 87 height 21
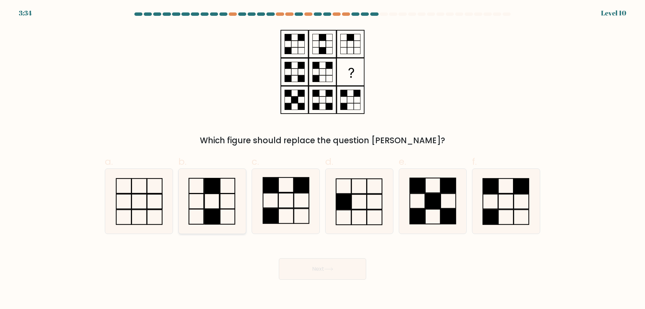
click at [242, 187] on icon at bounding box center [212, 201] width 65 height 65
click at [322, 159] on input "b." at bounding box center [322, 157] width 0 height 4
radio input "true"
click at [320, 262] on button "Next" at bounding box center [322, 268] width 87 height 21
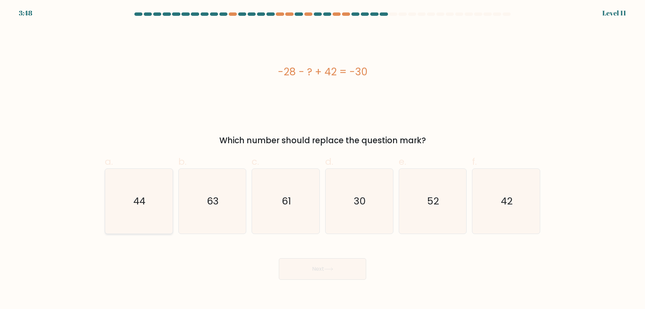
click at [149, 205] on icon "44" at bounding box center [138, 201] width 65 height 65
click at [322, 159] on input "a. 44" at bounding box center [322, 157] width 0 height 4
radio input "true"
click at [326, 267] on button "Next" at bounding box center [322, 268] width 87 height 21
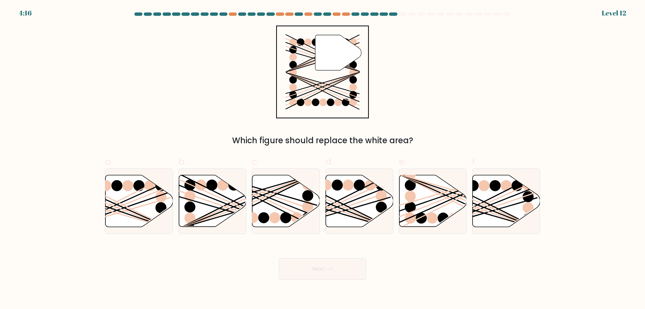
drag, startPoint x: 523, startPoint y: 198, endPoint x: 432, endPoint y: 242, distance: 101.6
click at [523, 198] on icon at bounding box center [506, 201] width 68 height 53
click at [323, 159] on input "f." at bounding box center [322, 157] width 0 height 4
radio input "true"
click at [326, 267] on button "Next" at bounding box center [322, 268] width 87 height 21
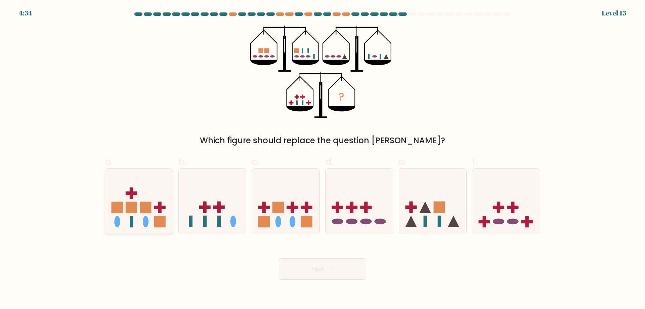
drag, startPoint x: 144, startPoint y: 183, endPoint x: 161, endPoint y: 197, distance: 21.5
click at [143, 184] on icon at bounding box center [139, 201] width 68 height 56
click at [322, 159] on input "a." at bounding box center [322, 157] width 0 height 4
radio input "true"
click at [511, 216] on icon at bounding box center [506, 201] width 68 height 56
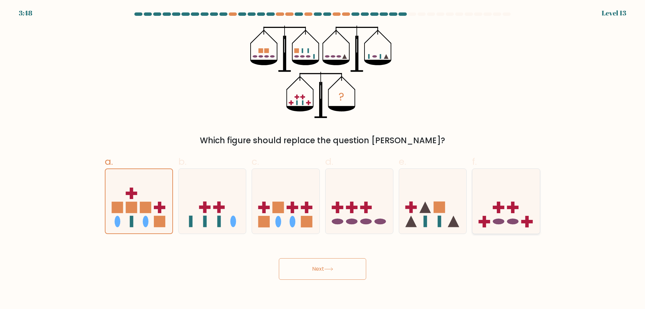
click at [323, 159] on input "f." at bounding box center [322, 157] width 0 height 4
radio input "true"
click at [342, 266] on button "Next" at bounding box center [322, 268] width 87 height 21
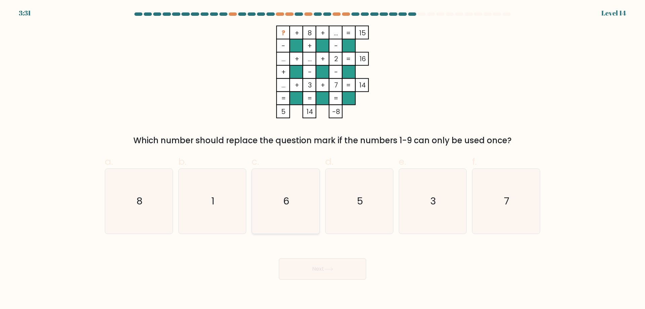
click at [276, 192] on icon "6" at bounding box center [285, 201] width 65 height 65
click at [322, 159] on input "c. 6" at bounding box center [322, 157] width 0 height 4
radio input "true"
click at [315, 272] on button "Next" at bounding box center [322, 268] width 87 height 21
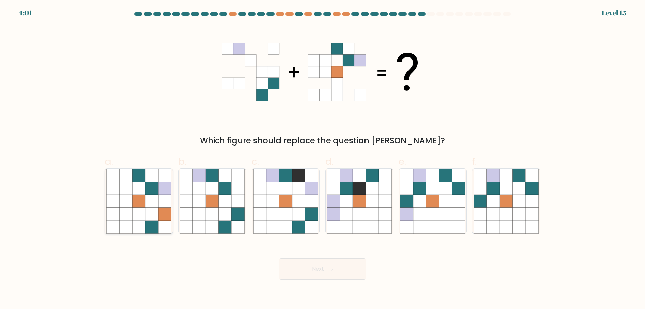
click at [148, 190] on icon at bounding box center [151, 188] width 13 height 13
click at [322, 159] on input "a." at bounding box center [322, 157] width 0 height 4
radio input "true"
click at [321, 266] on button "Next" at bounding box center [322, 268] width 87 height 21
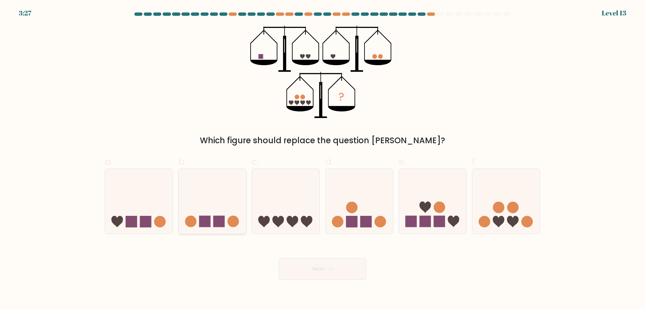
click at [209, 218] on rect at bounding box center [204, 221] width 11 height 11
click at [322, 159] on input "b." at bounding box center [322, 157] width 0 height 4
radio input "true"
click at [313, 267] on button "Next" at bounding box center [322, 268] width 87 height 21
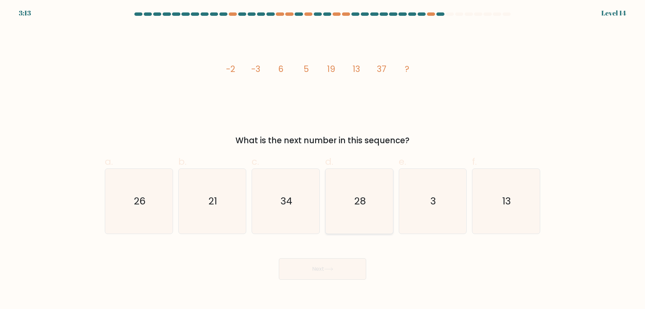
click at [351, 206] on icon "28" at bounding box center [359, 201] width 65 height 65
click at [323, 159] on input "d. 28" at bounding box center [322, 157] width 0 height 4
radio input "true"
click at [327, 272] on button "Next" at bounding box center [322, 268] width 87 height 21
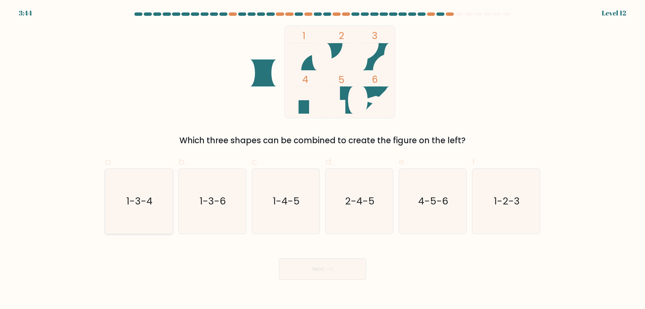
click at [133, 195] on text "1-3-4" at bounding box center [139, 200] width 26 height 13
click at [322, 159] on input "a. 1-3-4" at bounding box center [322, 157] width 0 height 4
radio input "true"
click at [352, 175] on icon "2-4-5" at bounding box center [359, 201] width 65 height 65
click at [323, 159] on input "d. 2-4-5" at bounding box center [322, 157] width 0 height 4
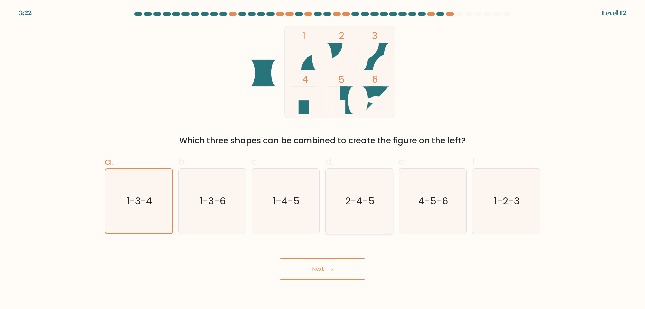
radio input "true"
click at [377, 62] on icon at bounding box center [381, 62] width 16 height 16
click at [513, 196] on text "1-2-3" at bounding box center [507, 200] width 26 height 13
click at [323, 159] on input "f. 1-2-3" at bounding box center [322, 157] width 0 height 4
radio input "true"
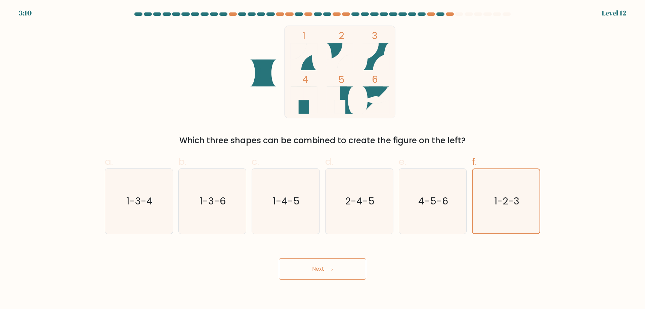
click at [342, 271] on button "Next" at bounding box center [322, 268] width 87 height 21
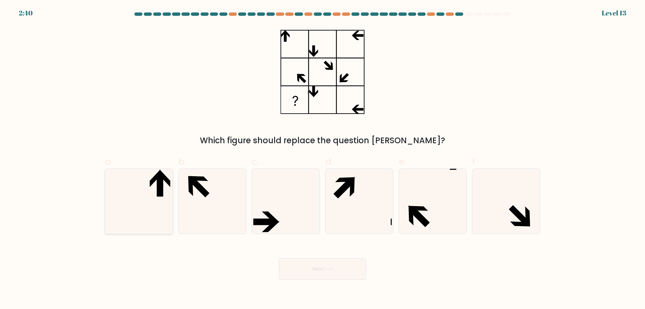
click at [155, 185] on icon at bounding box center [138, 201] width 65 height 65
click at [322, 159] on input "a." at bounding box center [322, 157] width 0 height 4
radio input "true"
click at [329, 270] on icon at bounding box center [328, 269] width 9 height 4
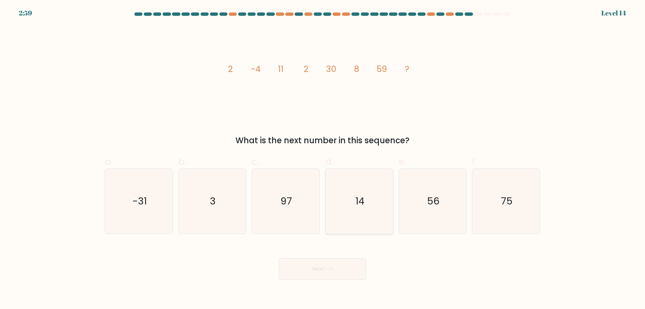
click at [369, 199] on icon "14" at bounding box center [359, 201] width 65 height 65
click at [323, 159] on input "d. 14" at bounding box center [322, 157] width 0 height 4
radio input "true"
click at [331, 266] on button "Next" at bounding box center [322, 268] width 87 height 21
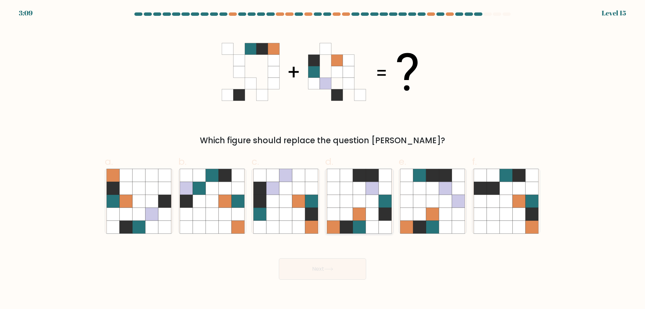
click at [367, 201] on icon at bounding box center [372, 201] width 13 height 13
click at [323, 159] on input "d." at bounding box center [322, 157] width 0 height 4
radio input "true"
click at [338, 270] on button "Next" at bounding box center [322, 268] width 87 height 21
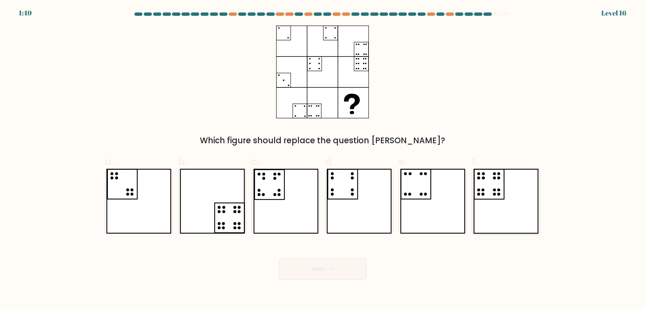
click at [501, 195] on icon at bounding box center [505, 201] width 65 height 65
click at [323, 159] on input "f." at bounding box center [322, 157] width 0 height 4
radio input "true"
click at [344, 270] on button "Next" at bounding box center [322, 268] width 87 height 21
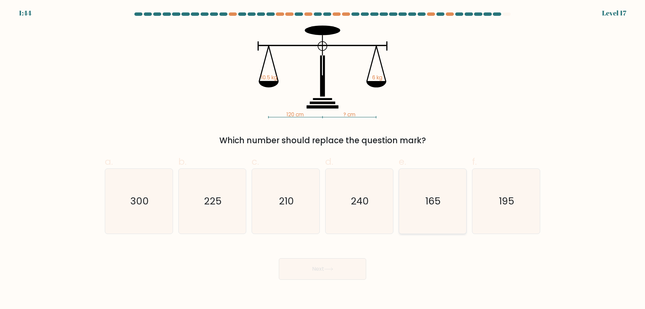
click at [426, 207] on text "165" at bounding box center [433, 200] width 15 height 13
click at [323, 159] on input "e. 165" at bounding box center [322, 157] width 0 height 4
radio input "true"
click at [330, 265] on button "Next" at bounding box center [322, 268] width 87 height 21
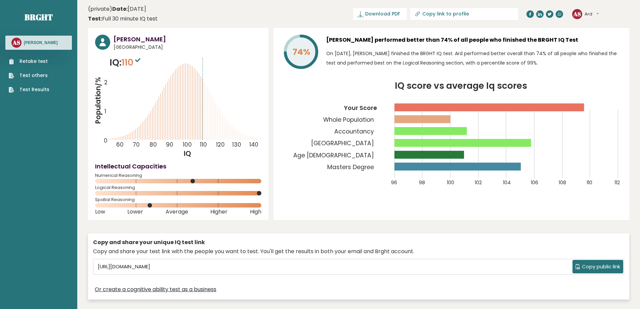
click at [590, 13] on button "Ard" at bounding box center [592, 14] width 14 height 7
click at [604, 43] on link "Settings" at bounding box center [602, 43] width 34 height 9
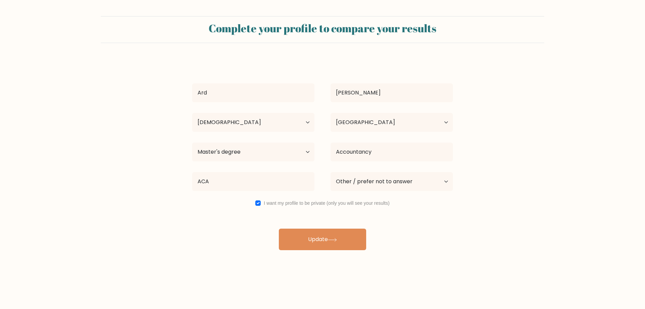
select select "35_44"
select select "PL"
select select "masters_degree"
select select "other"
click at [258, 205] on input "checkbox" at bounding box center [257, 202] width 5 height 5
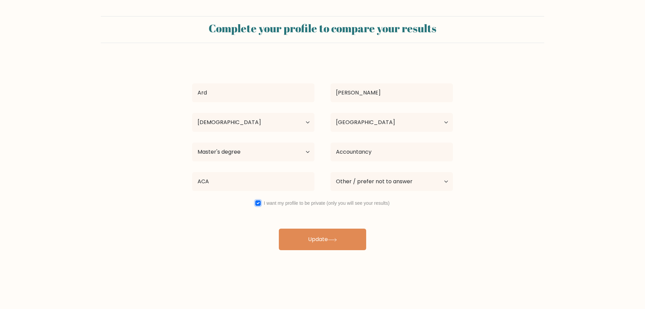
checkbox input "false"
click at [310, 239] on button "Update" at bounding box center [322, 238] width 87 height 21
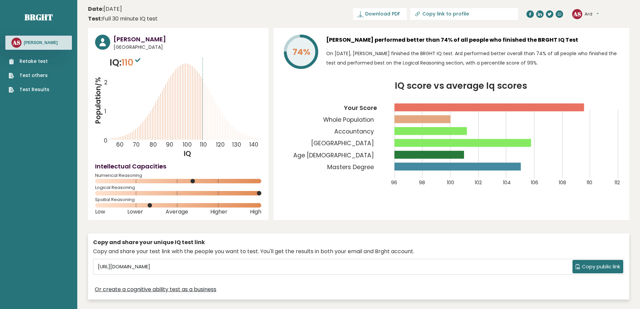
click at [611, 13] on div "AS Ard Dashboard Profile Settings Logout" at bounding box center [600, 13] width 57 height 13
click at [599, 13] on button "Ard" at bounding box center [592, 14] width 14 height 7
click at [603, 42] on link "Settings" at bounding box center [602, 43] width 34 height 9
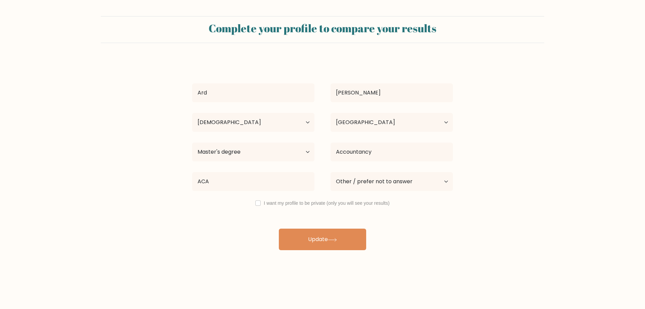
select select "35_44"
select select "PL"
select select "masters_degree"
select select "other"
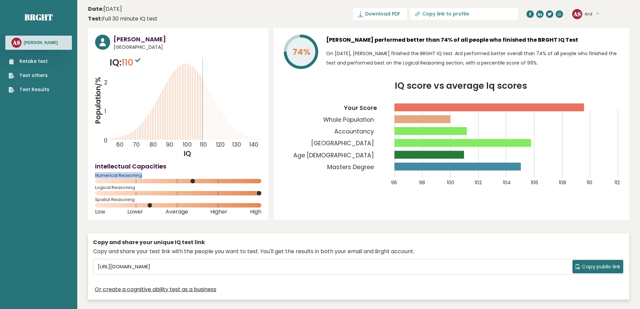
drag, startPoint x: 96, startPoint y: 174, endPoint x: 203, endPoint y: 174, distance: 107.2
click at [203, 174] on span "Numerical Reasoning" at bounding box center [178, 175] width 166 height 3
drag, startPoint x: 322, startPoint y: 39, endPoint x: 561, endPoint y: 65, distance: 239.7
click at [561, 65] on div "74% [PERSON_NAME] performed better than 74% of all people who finished the BRGH…" at bounding box center [452, 53] width 342 height 37
copy div "Ard Stan performed better than 74% of all people who finished the BRGHT IQ Test…"
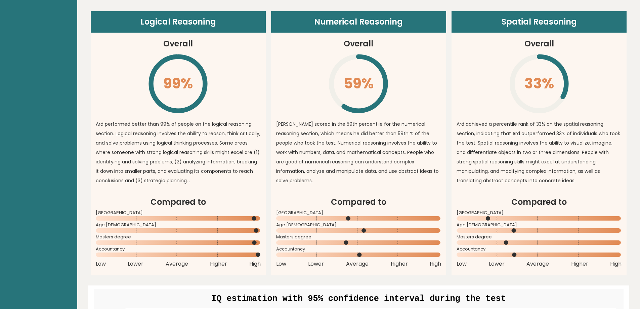
scroll to position [336, 0]
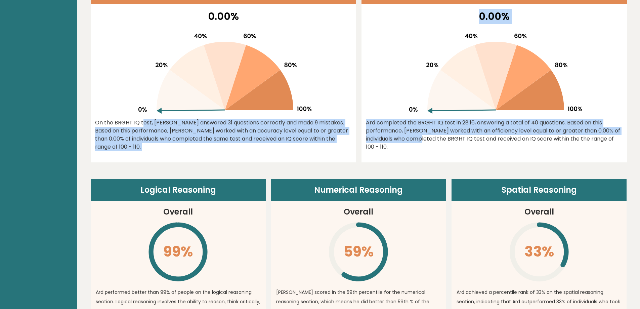
drag, startPoint x: 109, startPoint y: 126, endPoint x: 360, endPoint y: 143, distance: 252.6
click at [360, 143] on div "Accuracy 0.00% On the BRGHT IQ test, Ard Stan answered 31 questions correctly a…" at bounding box center [359, 73] width 536 height 179
click at [300, 138] on div "On the BRGHT IQ test, Ard Stan answered 31 questions correctly and made 9 mista…" at bounding box center [223, 135] width 257 height 32
click at [218, 147] on div "0.00% On the BRGHT IQ test, Ard Stan answered 31 questions correctly and made 9…" at bounding box center [223, 86] width 265 height 154
click at [207, 139] on div "On the BRGHT IQ test, Ard Stan answered 31 questions correctly and made 9 mista…" at bounding box center [223, 135] width 257 height 32
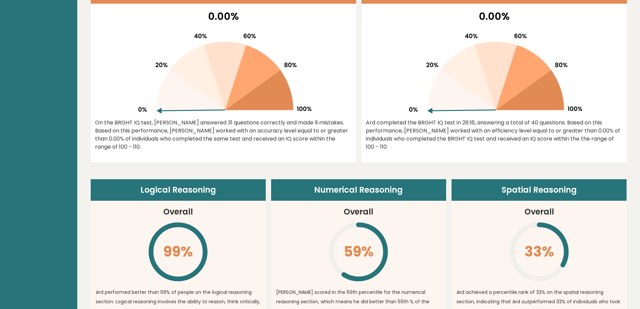
drag, startPoint x: 96, startPoint y: 122, endPoint x: 338, endPoint y: 136, distance: 242.3
click at [349, 137] on div "On the BRGHT IQ test, Ard Stan answered 31 questions correctly and made 9 mista…" at bounding box center [223, 135] width 257 height 32
copy div "On the BRGHT IQ test, Ard Stan answered 31 questions correctly and made 9 mista…"
drag, startPoint x: 369, startPoint y: 122, endPoint x: 616, endPoint y: 140, distance: 248.0
click at [616, 140] on div "0.00% Ard completed the BRGHT IQ test in 28:16, answering a total of 40 questio…" at bounding box center [493, 86] width 265 height 154
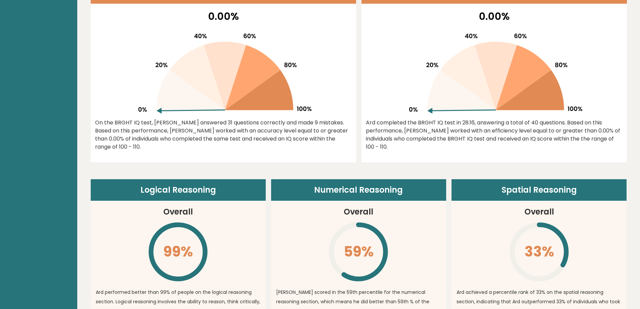
copy div "Ard completed the BRGHT IQ test in 28:16, answering a total of 40 questions. Ba…"
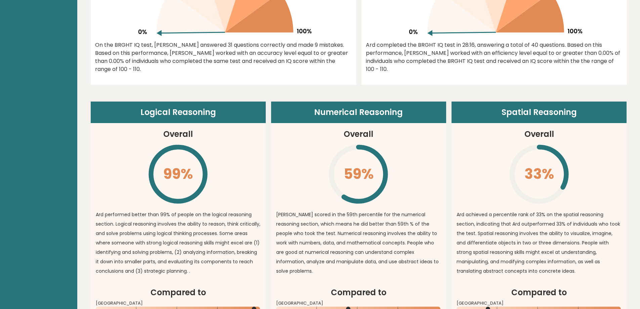
scroll to position [470, 0]
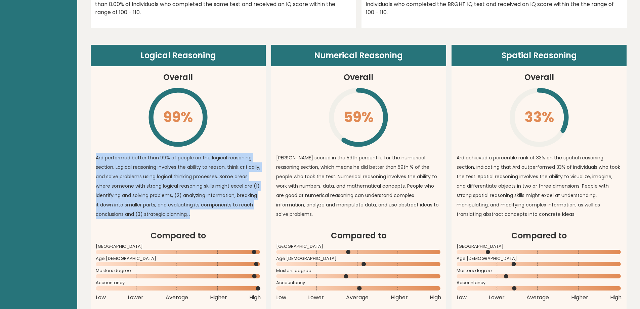
drag, startPoint x: 95, startPoint y: 150, endPoint x: 203, endPoint y: 184, distance: 113.6
click at [231, 205] on article "Logical Reasoning Overall 99% \ Ard performed better than 99% of people on the …" at bounding box center [178, 137] width 175 height 185
copy p "Ard performed better than 99% of people on the logical reasoning section. Logic…"
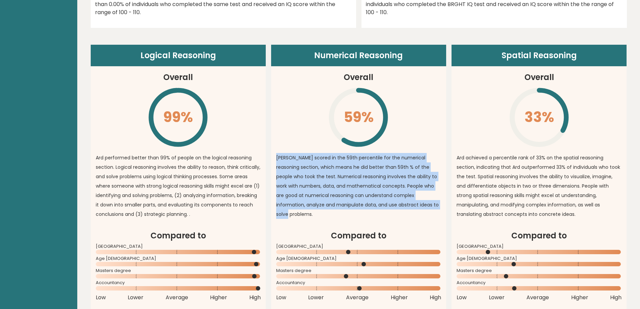
drag, startPoint x: 280, startPoint y: 146, endPoint x: 428, endPoint y: 197, distance: 156.2
click at [428, 197] on p "Ard scored in the 59th percentile for the numerical reasoning section, which me…" at bounding box center [358, 186] width 165 height 66
copy p "Ard scored in the 59th percentile for the numerical reasoning section, which me…"
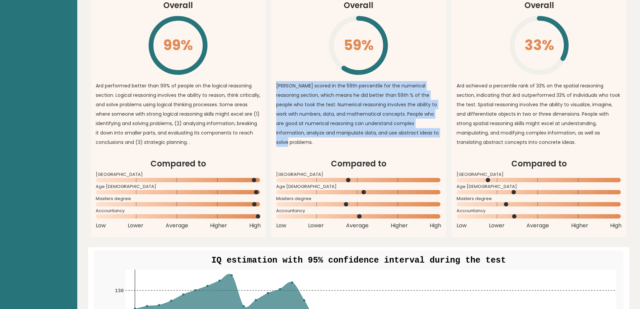
scroll to position [504, 0]
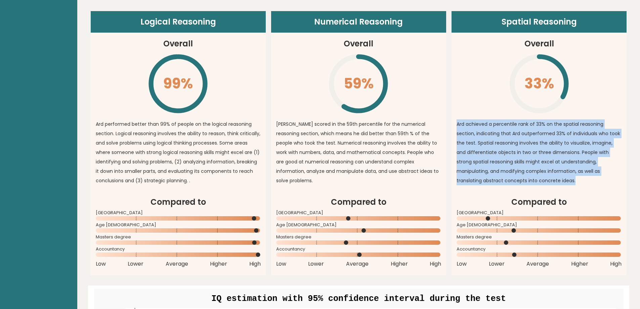
drag, startPoint x: 457, startPoint y: 113, endPoint x: 585, endPoint y: 172, distance: 140.8
click at [586, 173] on p "Ard achieved a percentile rank of 33% on the spatial reasoning section, indicat…" at bounding box center [539, 152] width 165 height 66
copy p "Ard achieved a percentile rank of 33% on the spatial reasoning section, indicat…"
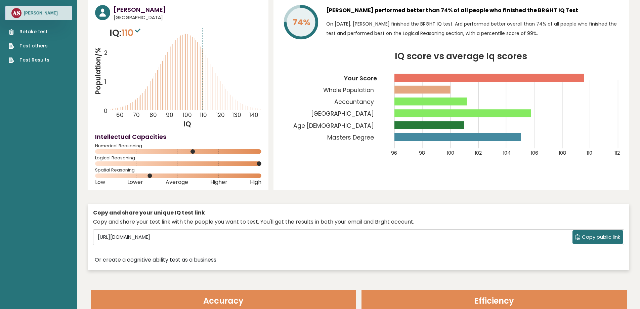
scroll to position [0, 0]
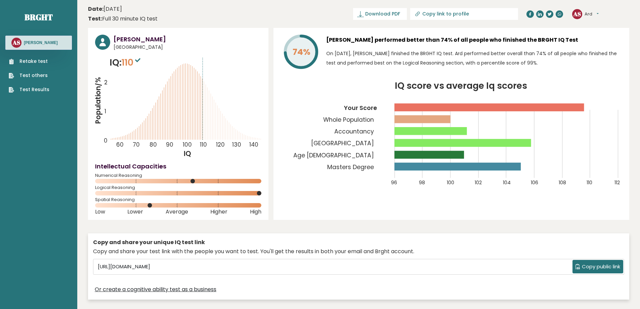
click at [597, 11] on button "Ard" at bounding box center [592, 14] width 14 height 7
click at [599, 12] on button "Ard" at bounding box center [592, 14] width 14 height 7
click at [597, 52] on link "Logout" at bounding box center [602, 52] width 34 height 9
